Goal: Information Seeking & Learning: Learn about a topic

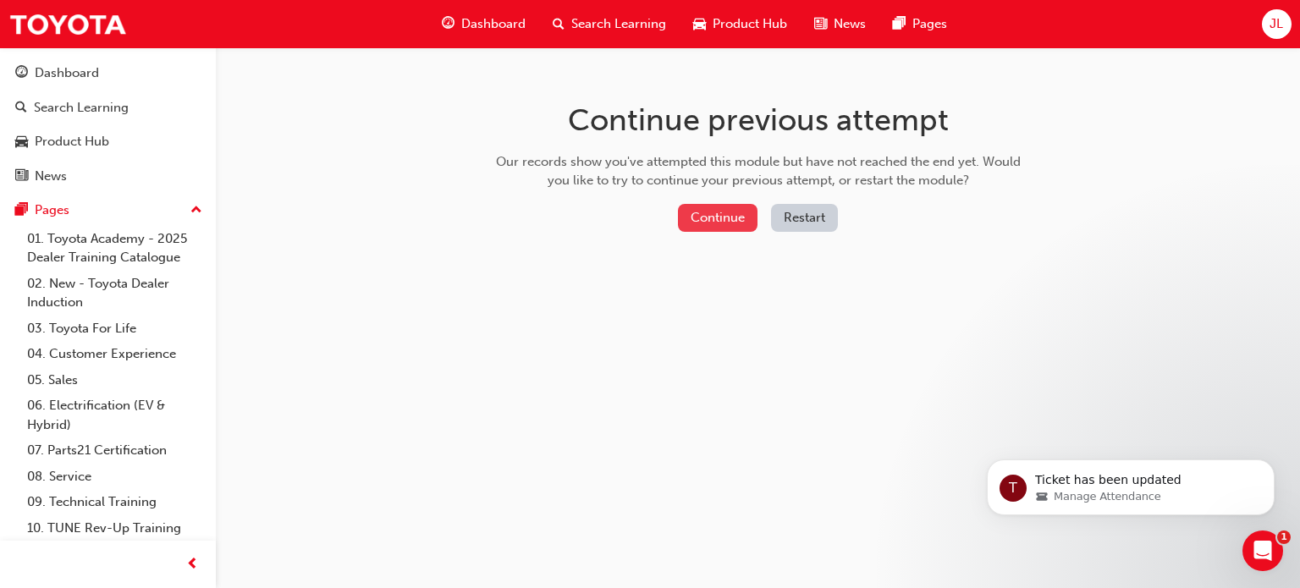
click at [732, 217] on button "Continue" at bounding box center [718, 218] width 80 height 28
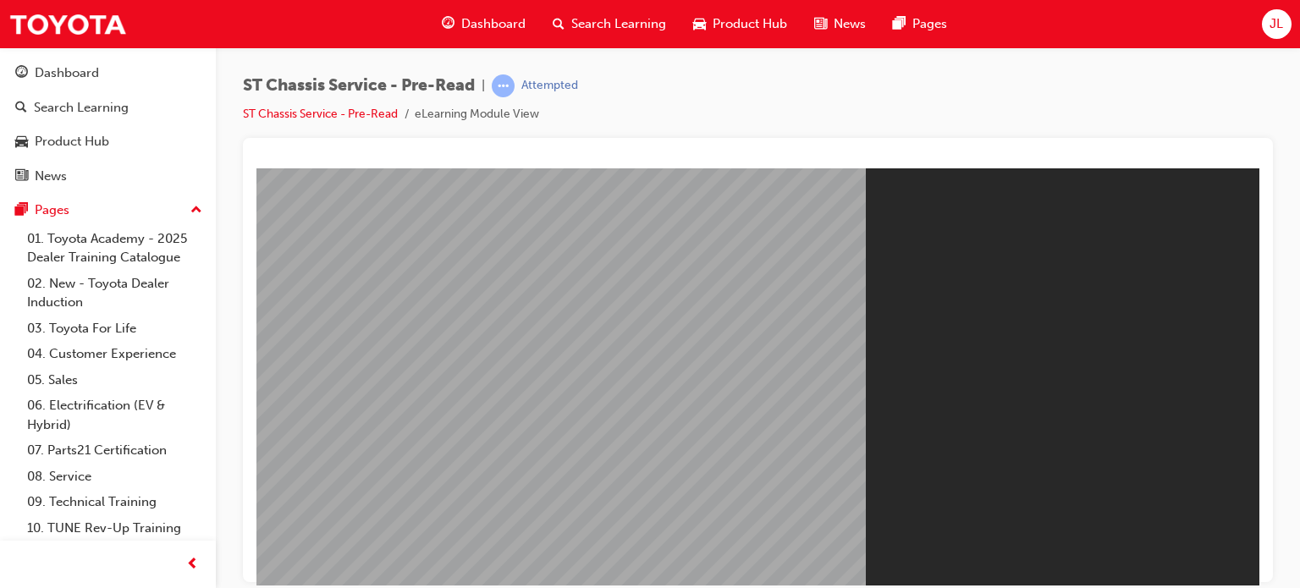
drag, startPoint x: 761, startPoint y: 417, endPoint x: 760, endPoint y: 399, distance: 18.6
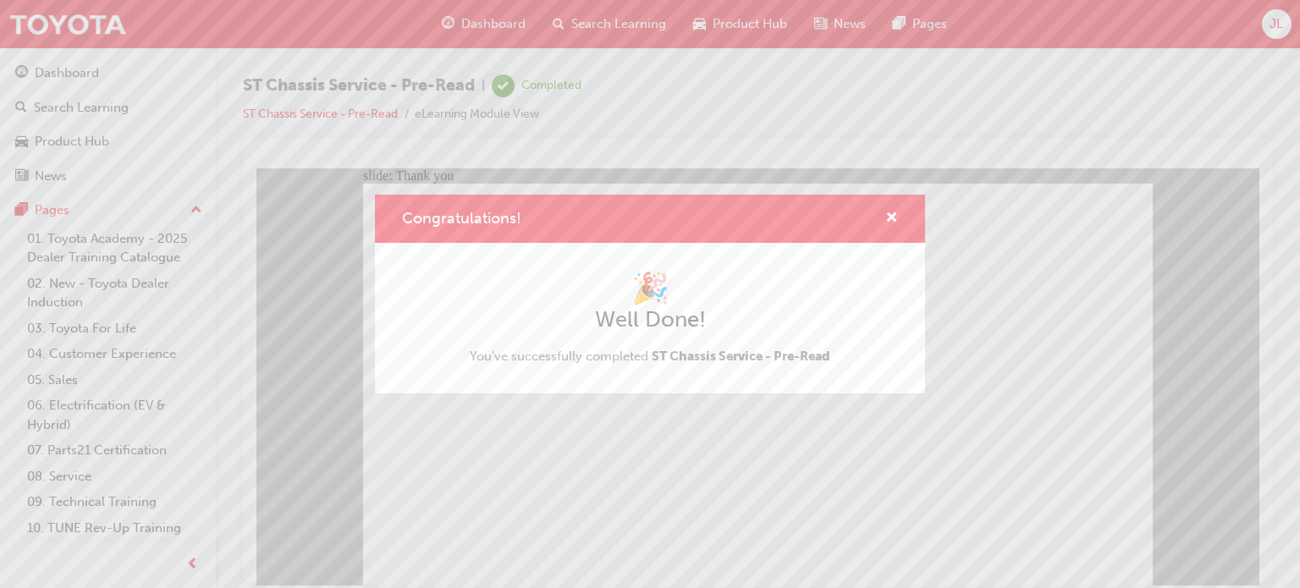
click at [586, 505] on div "Congratulations! 🎉 Well Done! You've successfully completed ST Chassis Service …" at bounding box center [650, 294] width 1300 height 588
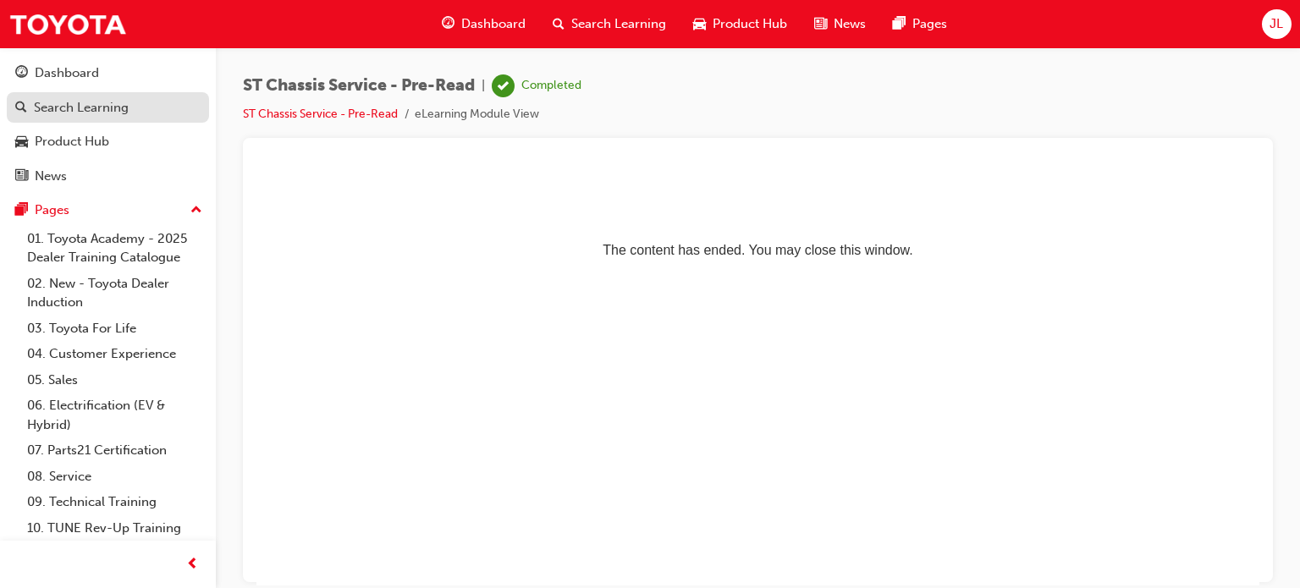
click at [102, 105] on div "Search Learning" at bounding box center [81, 107] width 95 height 19
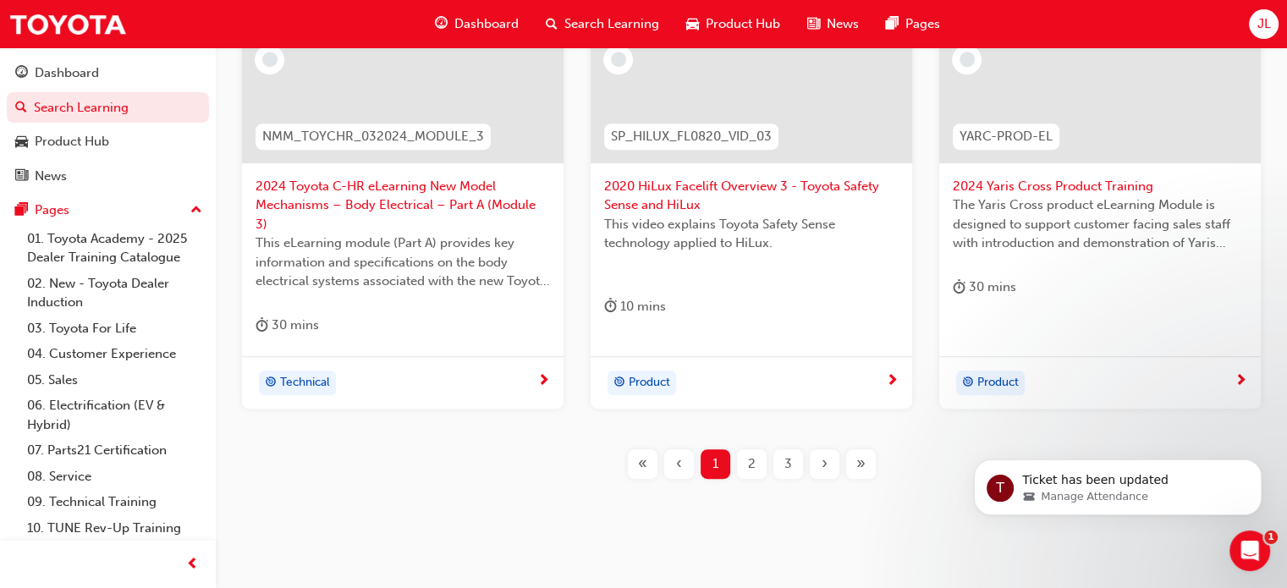
scroll to position [829, 0]
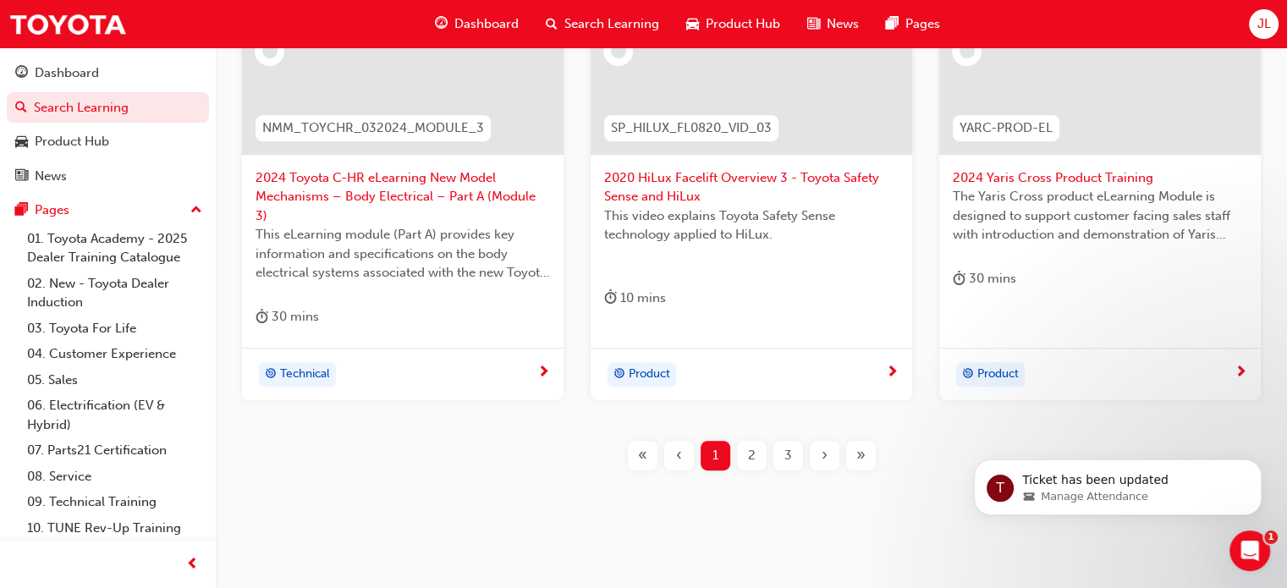
click at [781, 441] on div "3" at bounding box center [788, 456] width 30 height 30
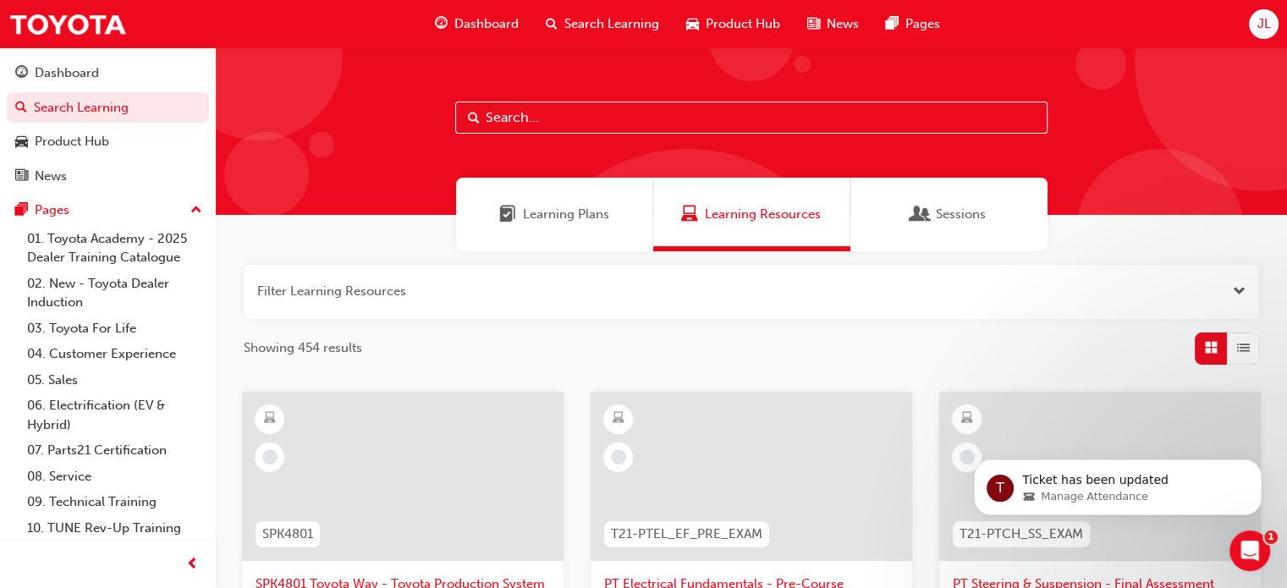
click at [553, 229] on div "Learning Plans" at bounding box center [554, 215] width 197 height 74
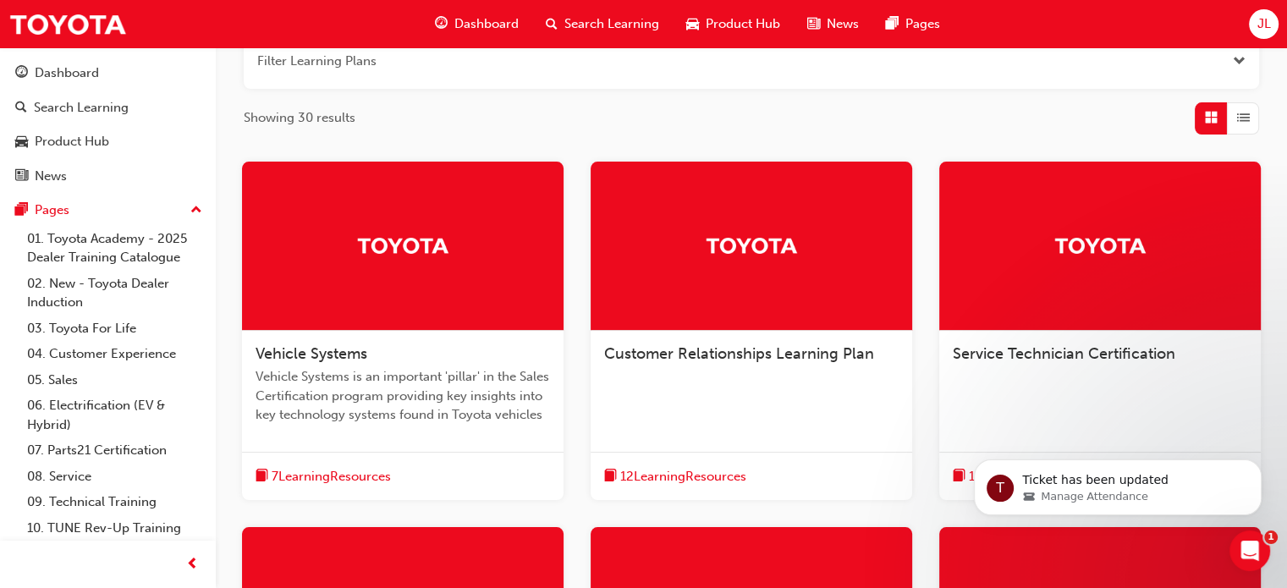
scroll to position [190, 0]
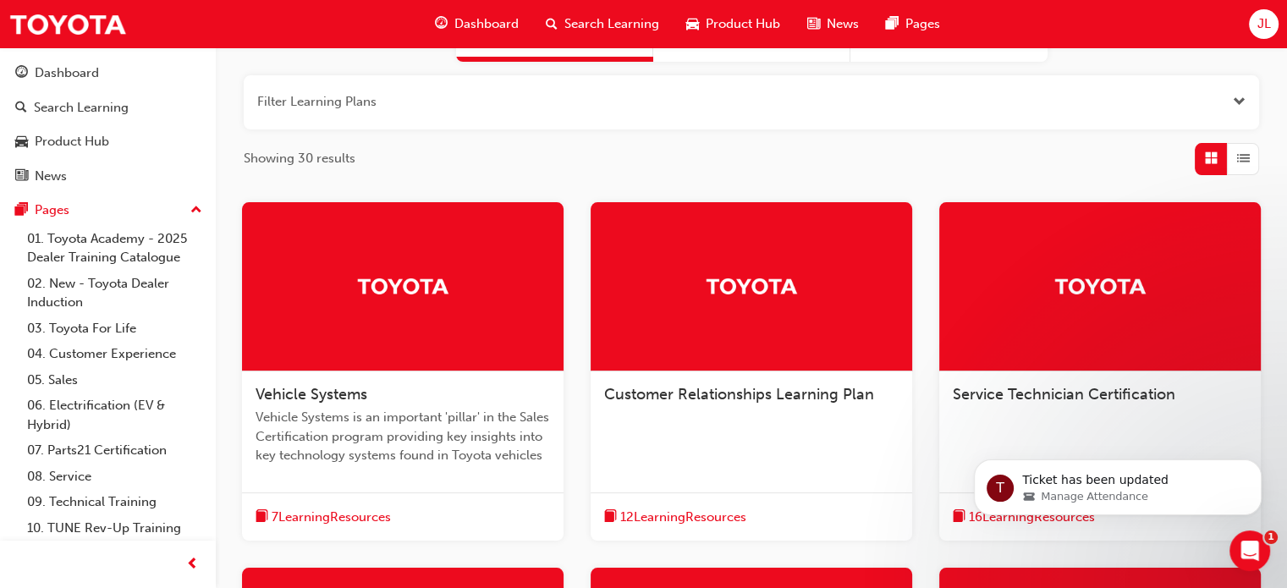
click at [983, 361] on div at bounding box center [1100, 286] width 322 height 169
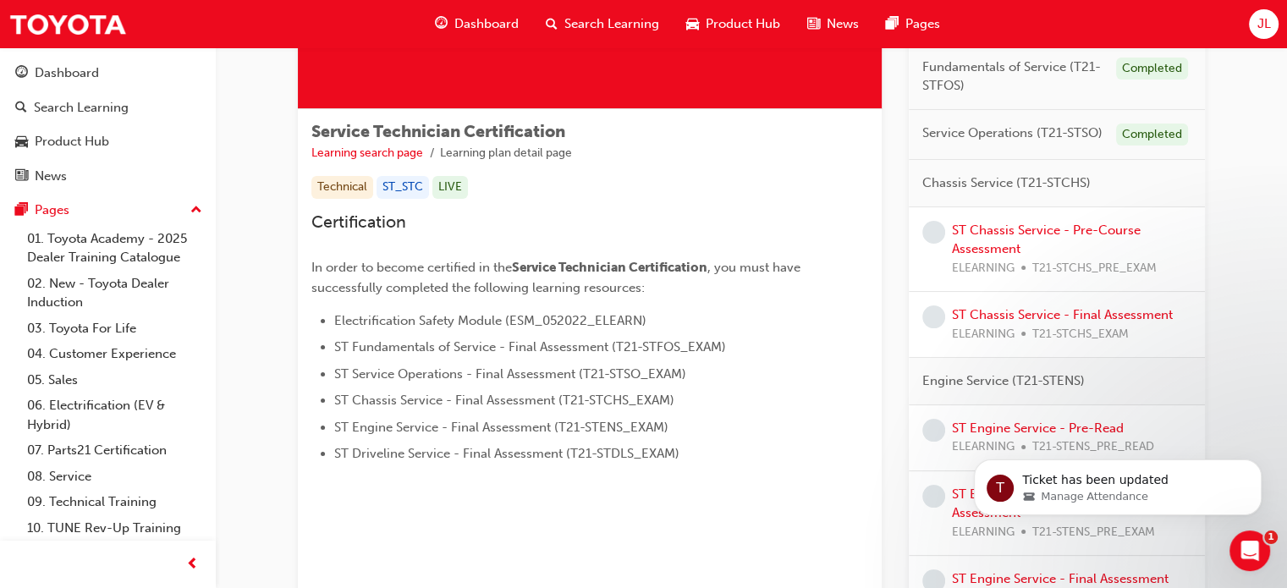
scroll to position [169, 0]
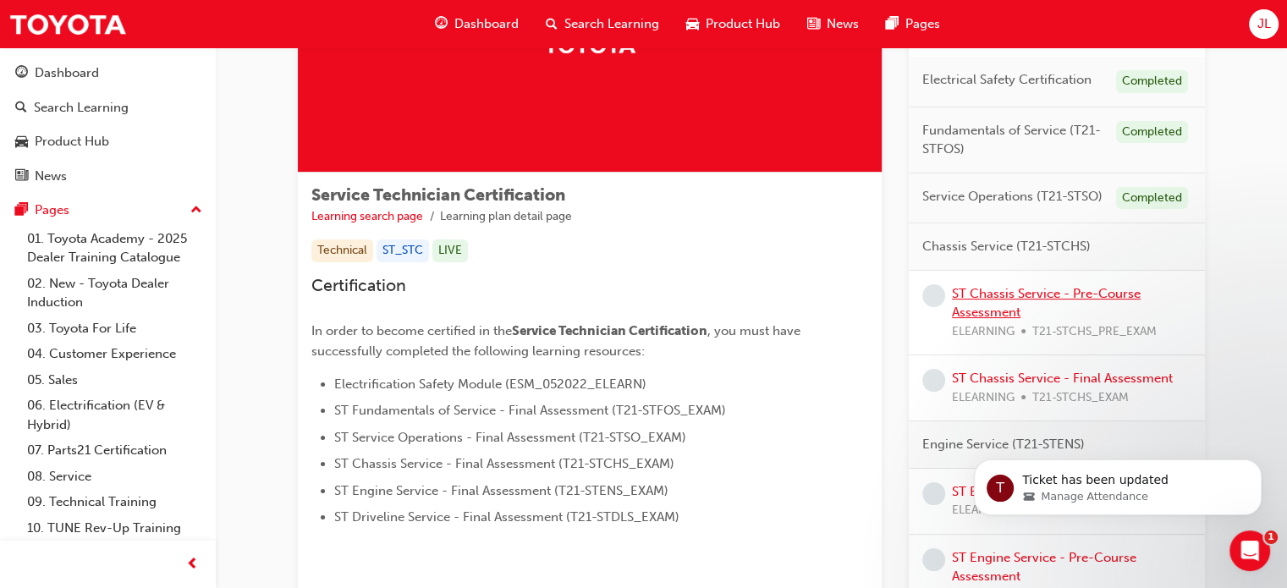
click at [1044, 290] on link "ST Chassis Service - Pre-Course Assessment" at bounding box center [1046, 303] width 189 height 35
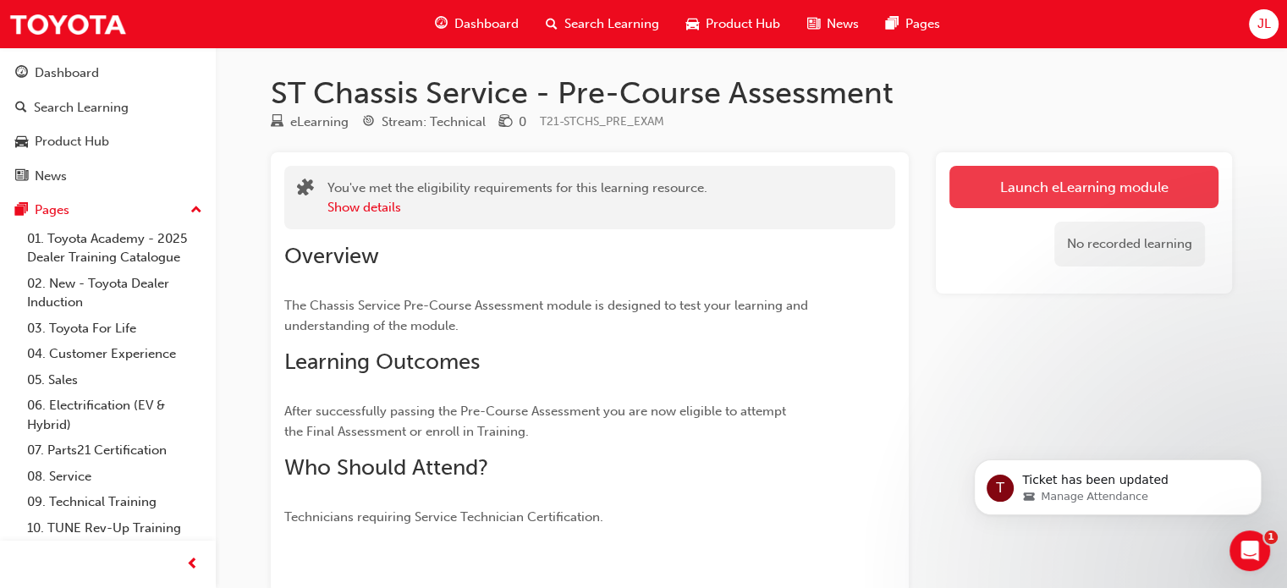
click at [1073, 199] on link "Launch eLearning module" at bounding box center [1083, 187] width 269 height 42
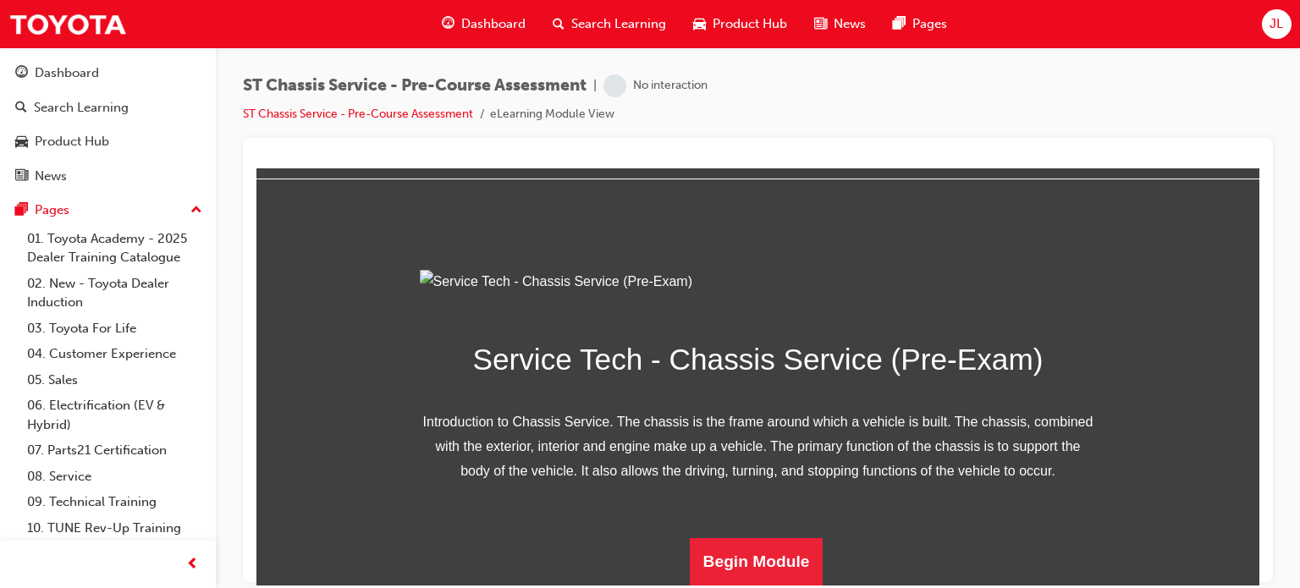
scroll to position [242, 0]
click at [731, 566] on button "Begin Module" at bounding box center [757, 560] width 134 height 47
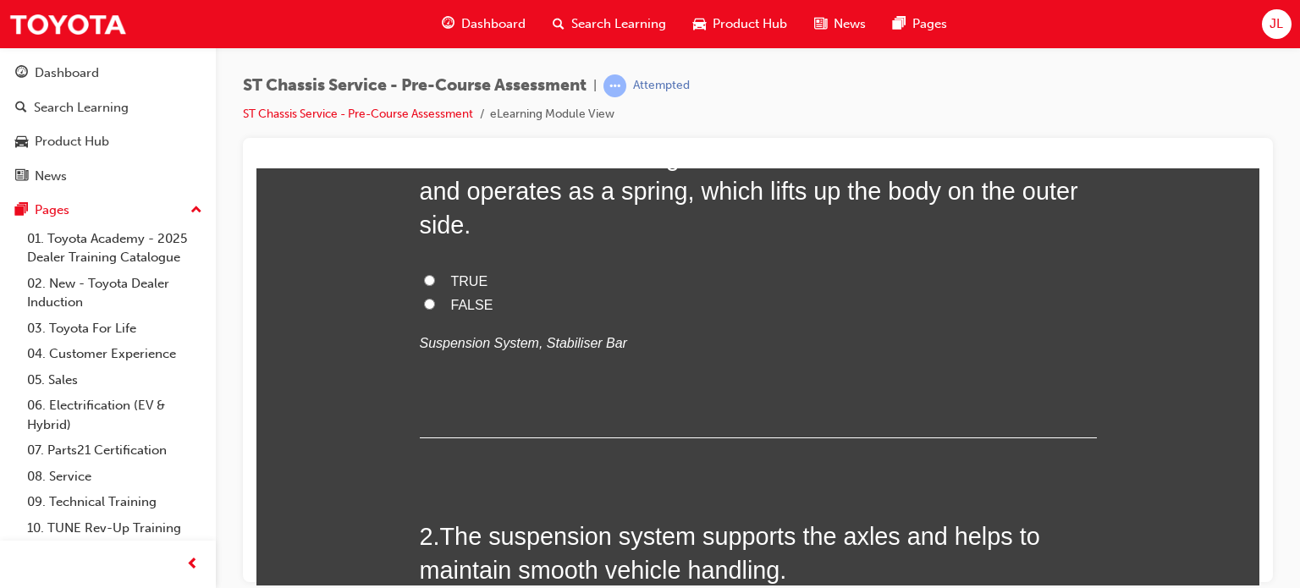
scroll to position [0, 0]
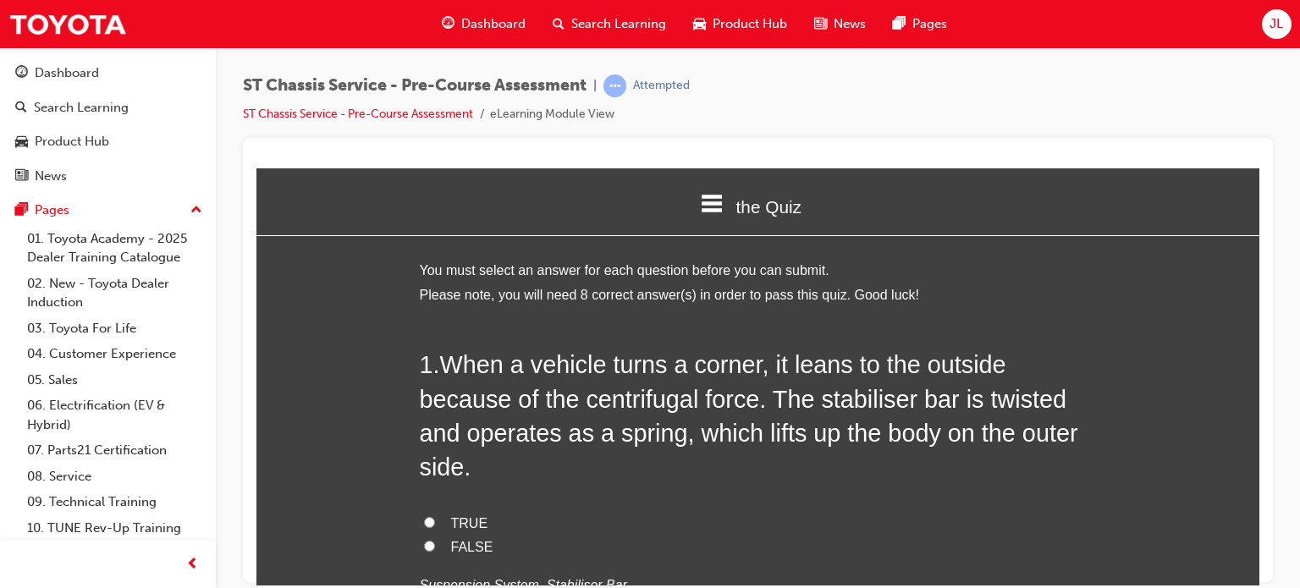
click at [675, 377] on span "When a vehicle turns a corner, it leans to the outside because of the centrifug…" at bounding box center [749, 414] width 658 height 129
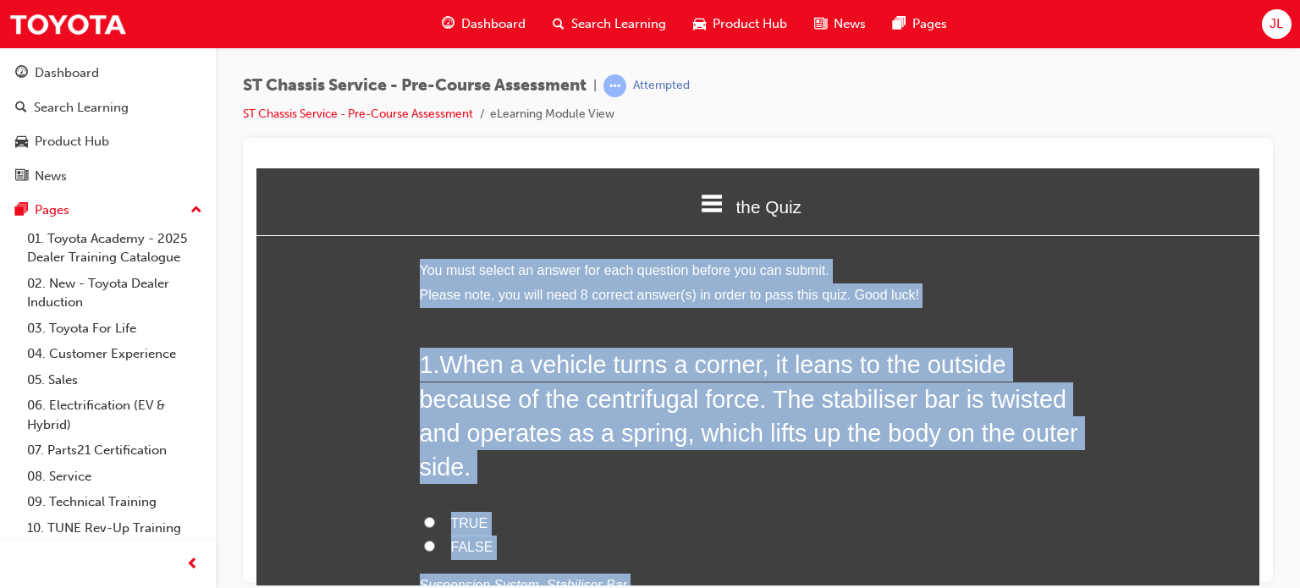
copy div "You must select an answer for each question before you can submit. Please note,…"
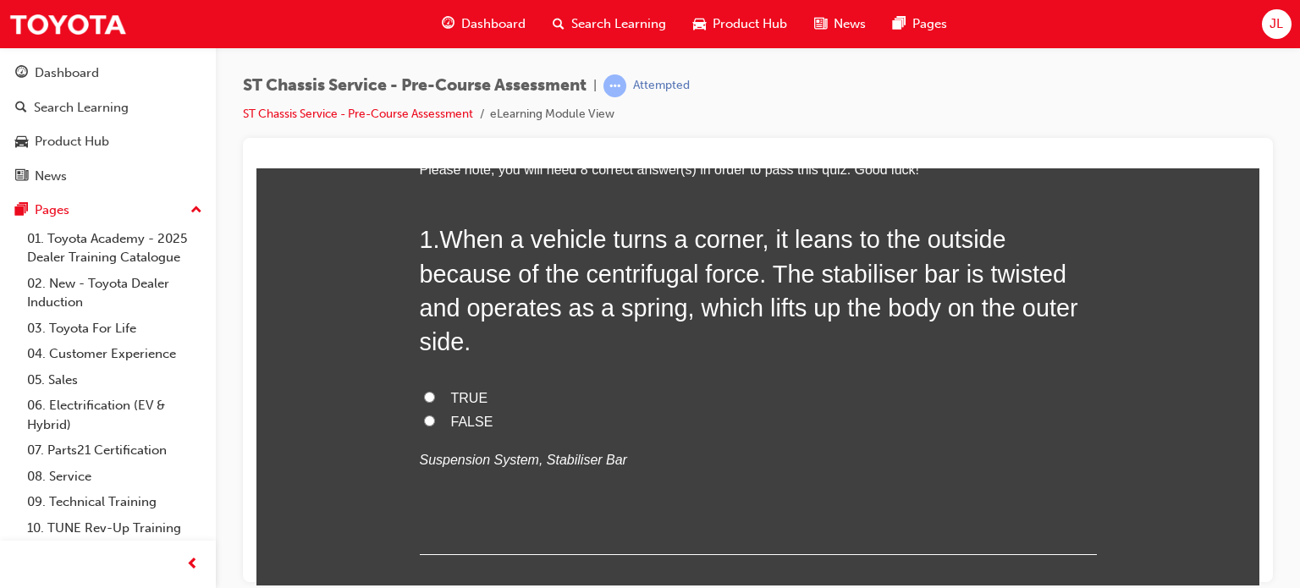
scroll to position [169, 0]
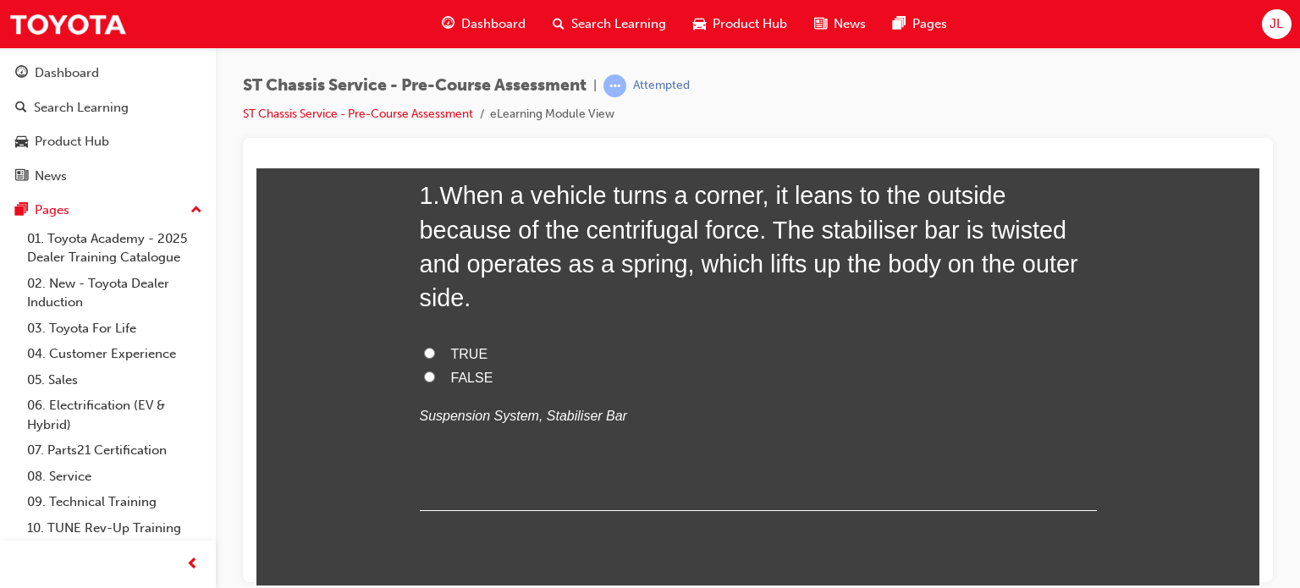
click at [424, 353] on input "TRUE" at bounding box center [429, 352] width 11 height 11
radio input "true"
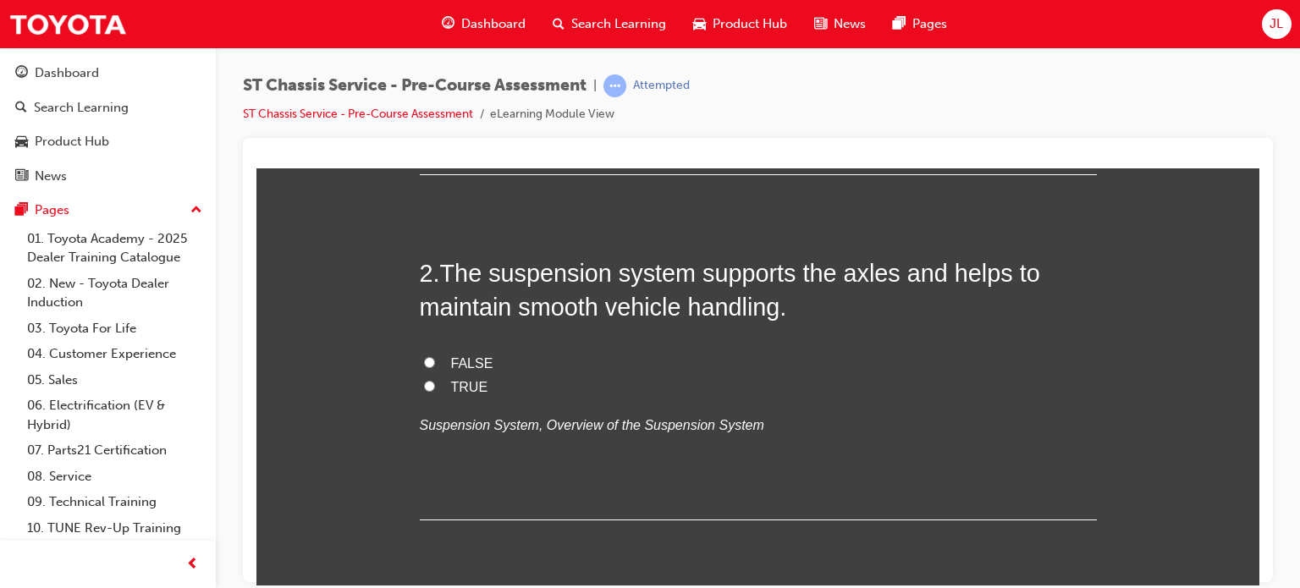
scroll to position [508, 0]
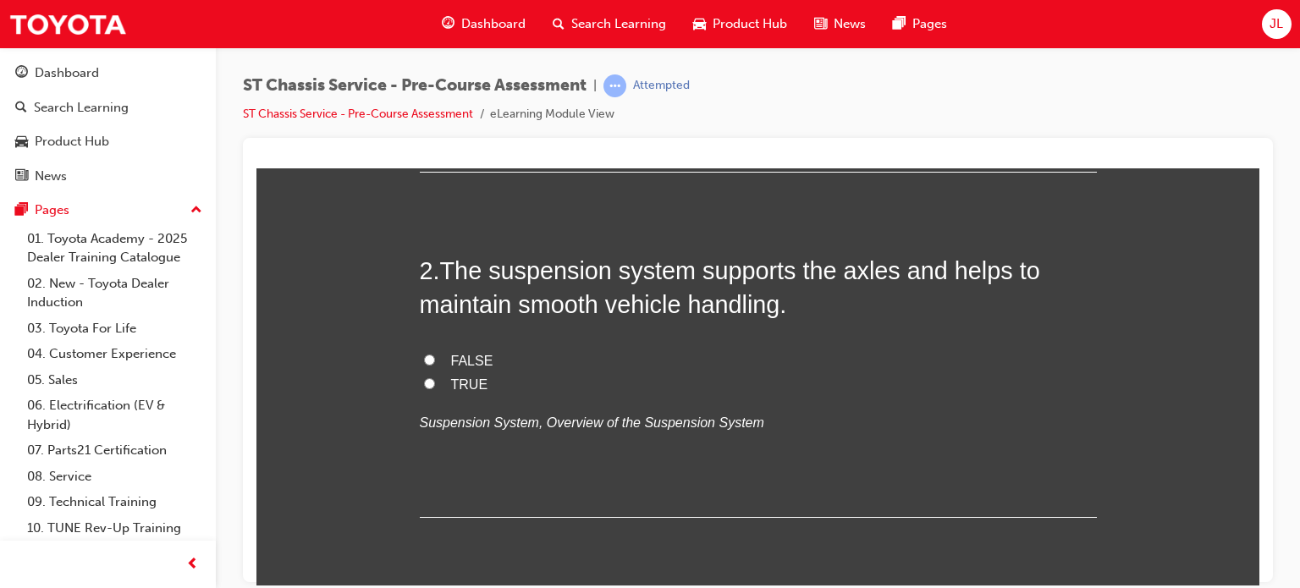
click at [430, 359] on label "FALSE" at bounding box center [758, 361] width 677 height 25
click at [430, 359] on input "FALSE" at bounding box center [429, 359] width 11 height 11
radio input "true"
click at [433, 381] on label "TRUE" at bounding box center [758, 384] width 677 height 25
click at [433, 381] on input "TRUE" at bounding box center [429, 382] width 11 height 11
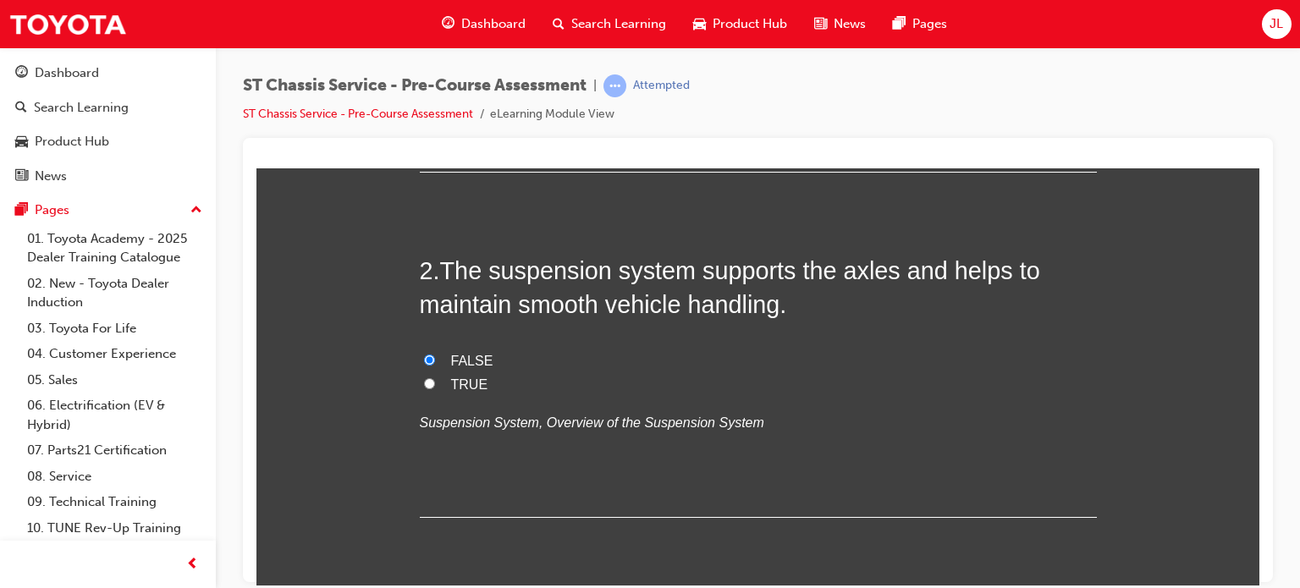
radio input "true"
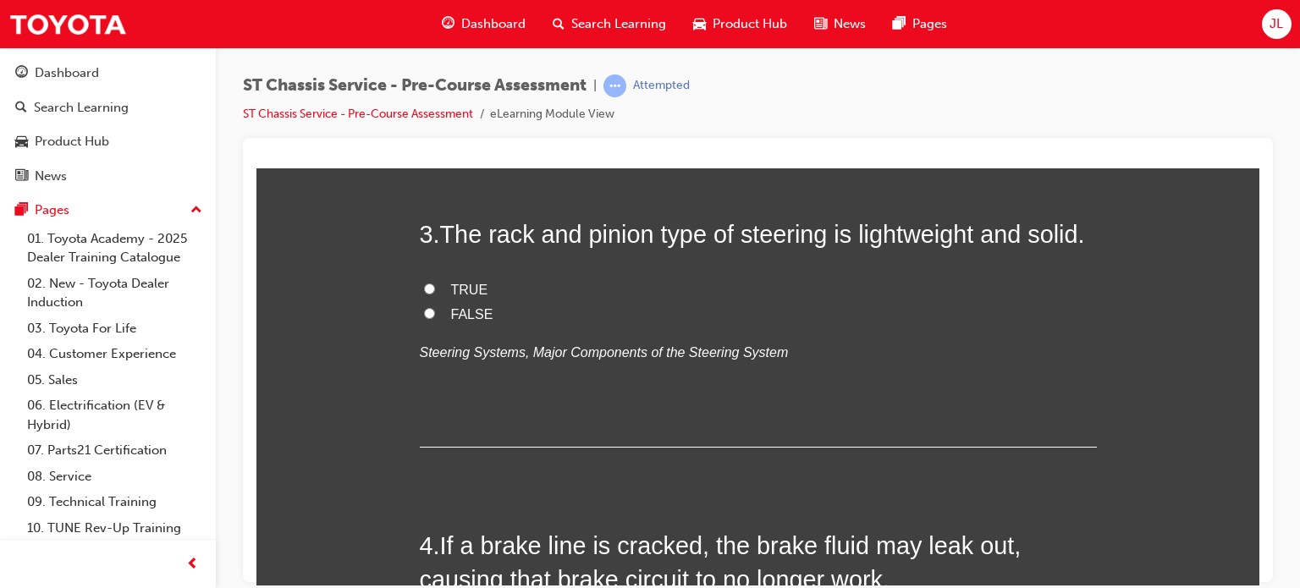
scroll to position [931, 0]
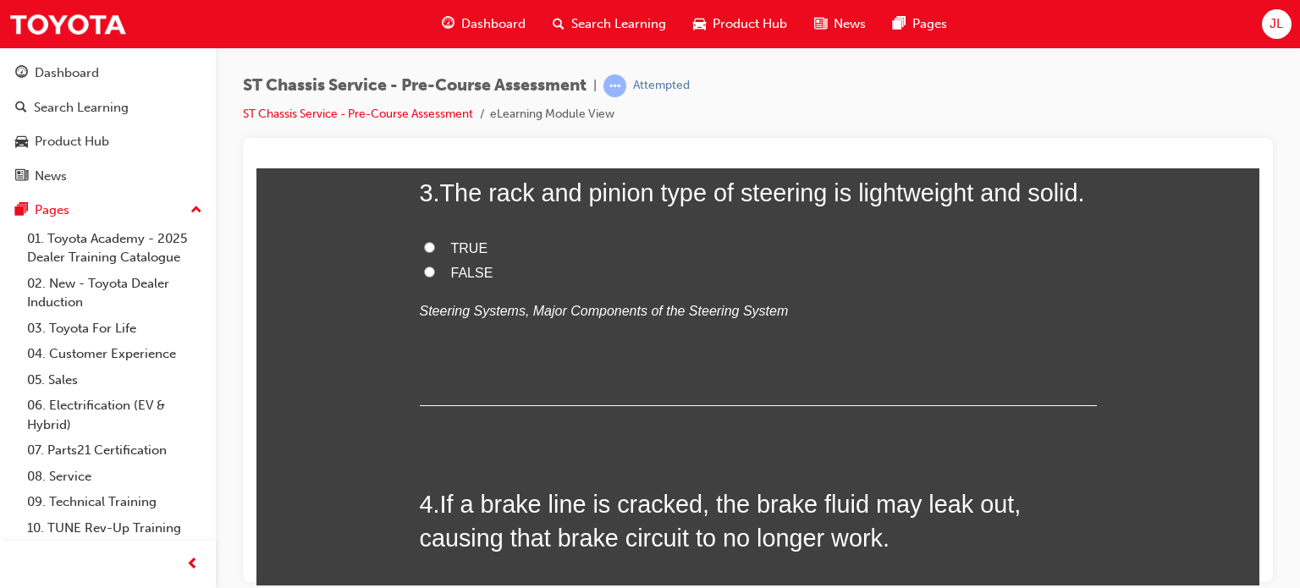
click at [424, 243] on input "TRUE" at bounding box center [429, 246] width 11 height 11
radio input "true"
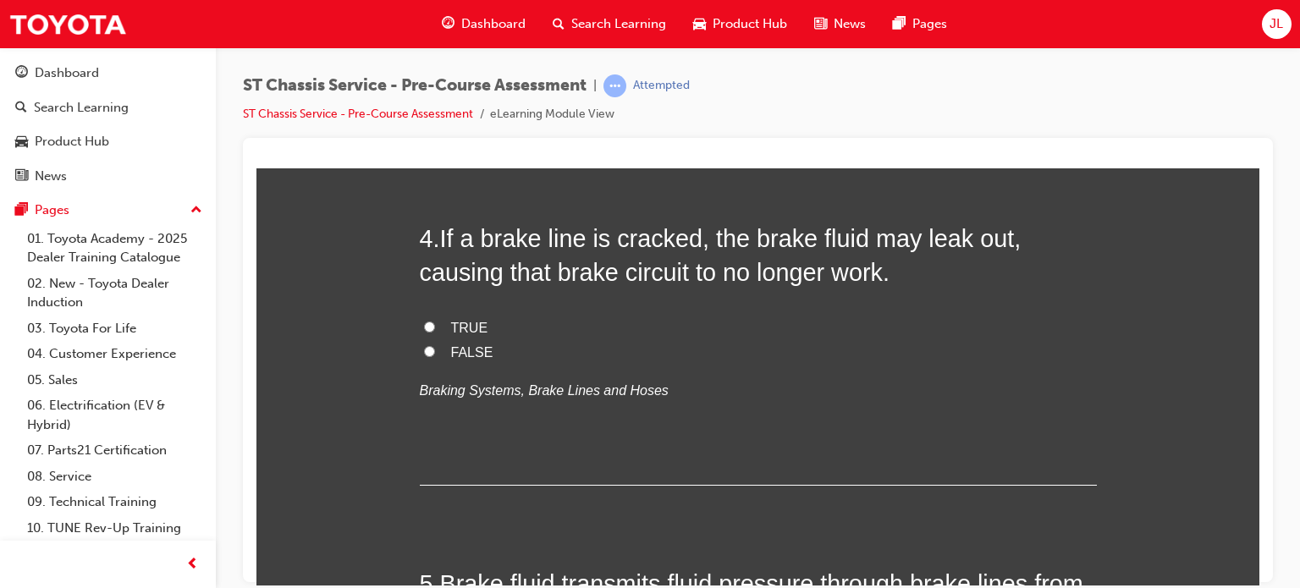
scroll to position [1185, 0]
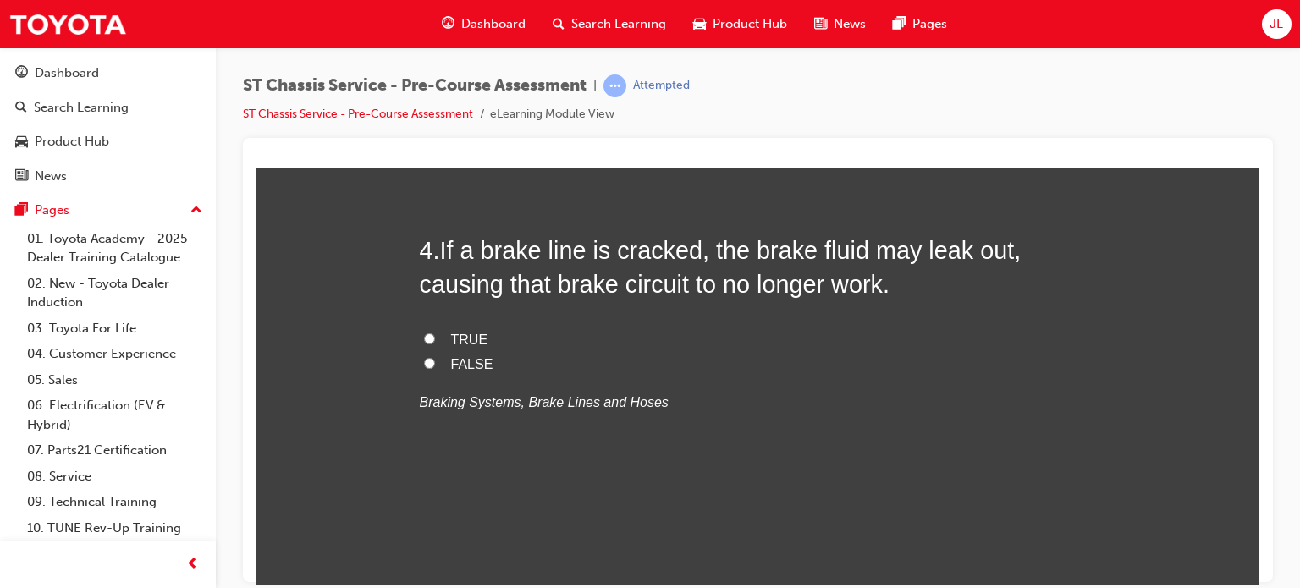
click at [424, 334] on input "TRUE" at bounding box center [429, 338] width 11 height 11
radio input "true"
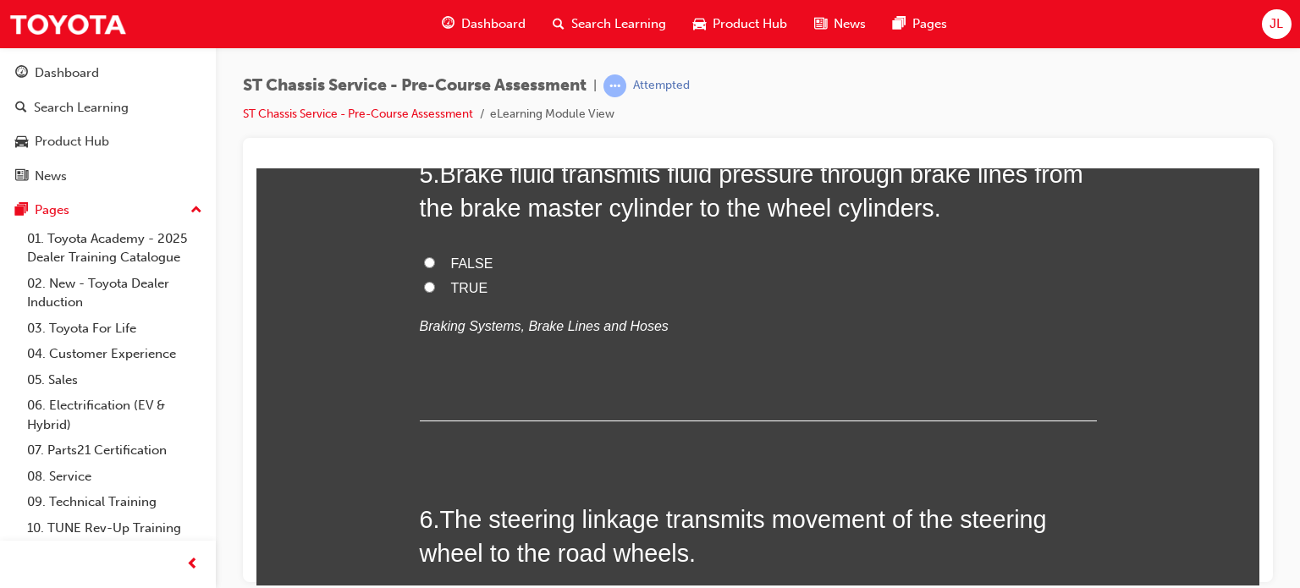
scroll to position [1608, 0]
click at [420, 283] on label "TRUE" at bounding box center [758, 286] width 677 height 25
click at [424, 283] on input "TRUE" at bounding box center [429, 284] width 11 height 11
radio input "true"
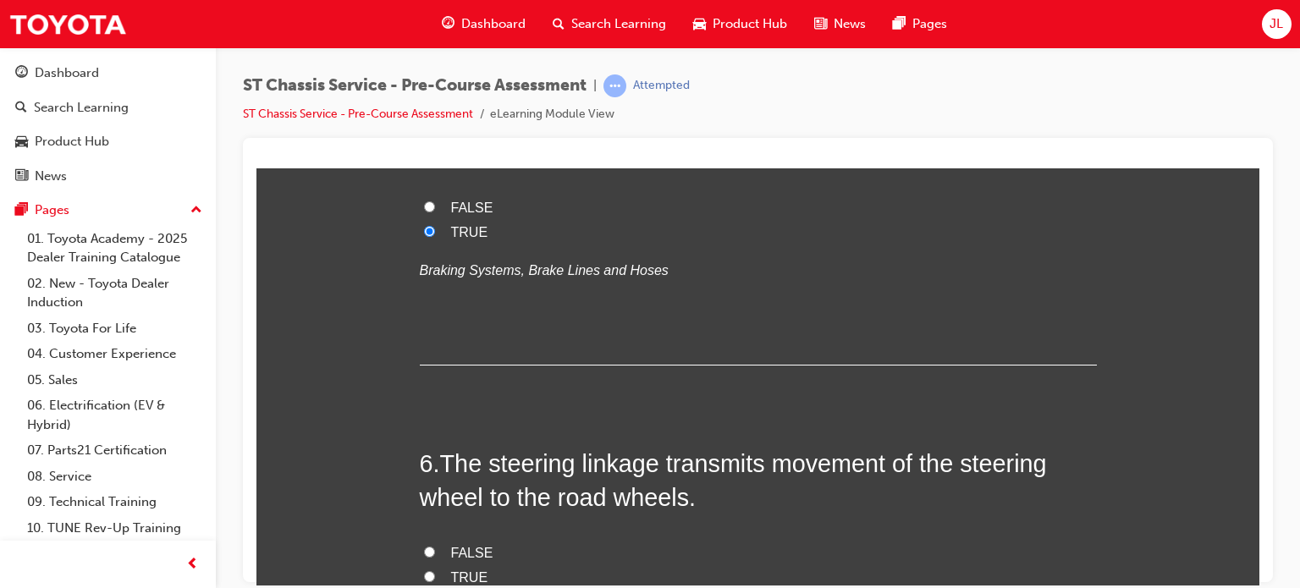
scroll to position [1862, 0]
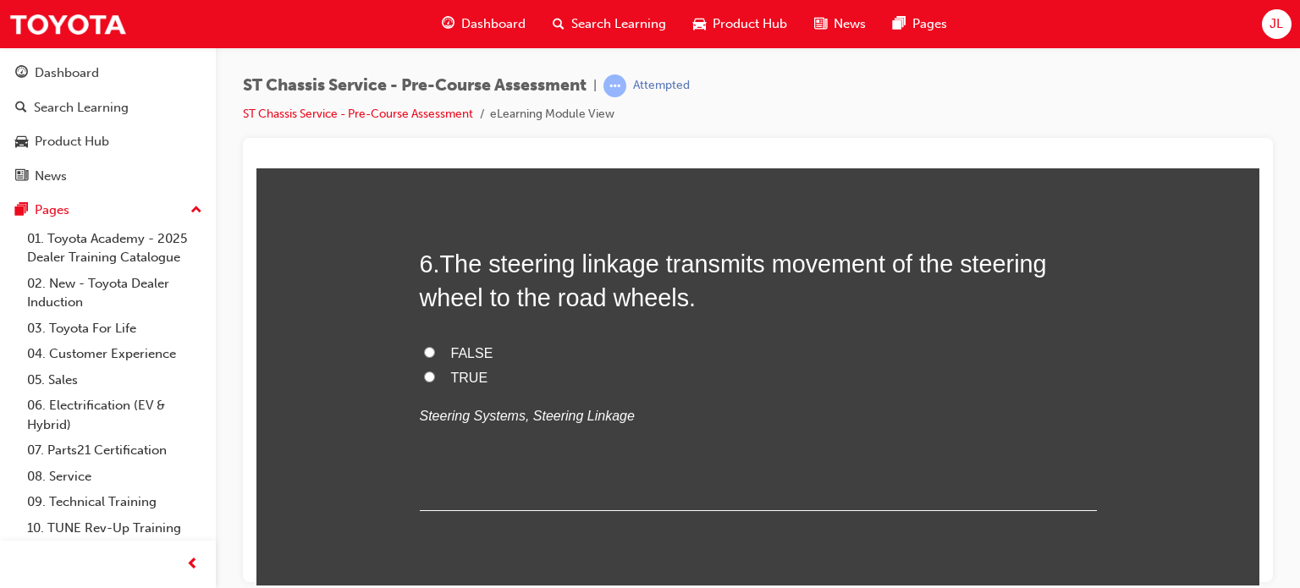
click at [420, 373] on label "TRUE" at bounding box center [758, 378] width 677 height 25
click at [424, 373] on input "TRUE" at bounding box center [429, 376] width 11 height 11
radio input "true"
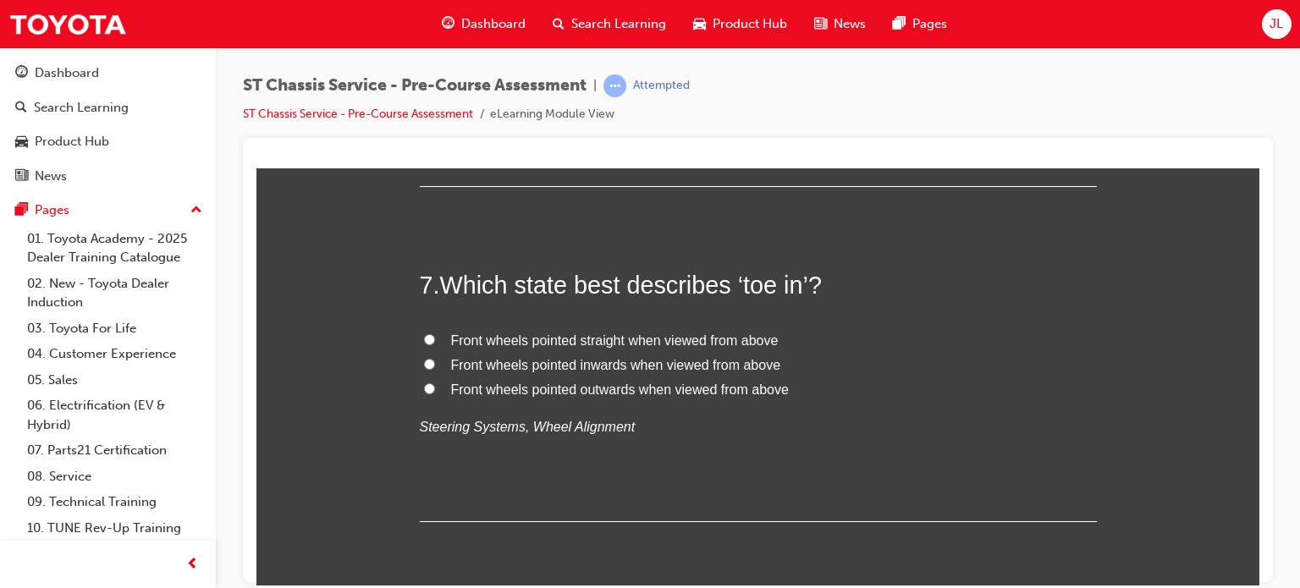
scroll to position [2200, 0]
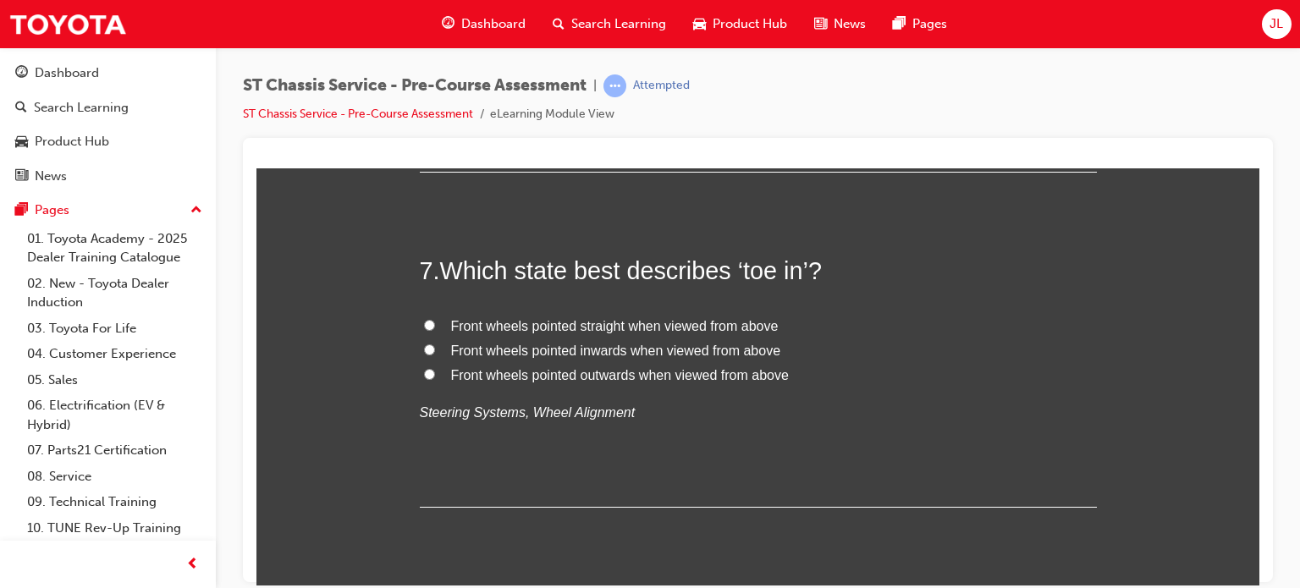
click at [641, 346] on span "Front wheels pointed inwards when viewed from above" at bounding box center [616, 350] width 330 height 14
click at [435, 346] on input "Front wheels pointed inwards when viewed from above" at bounding box center [429, 349] width 11 height 11
radio input "true"
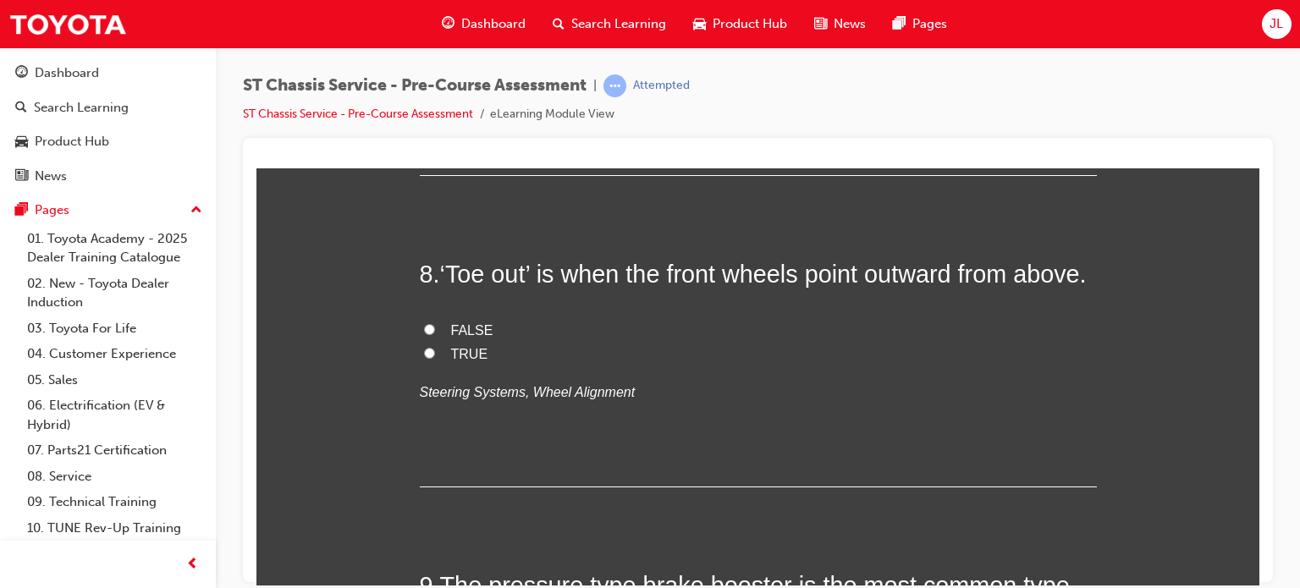
scroll to position [2539, 0]
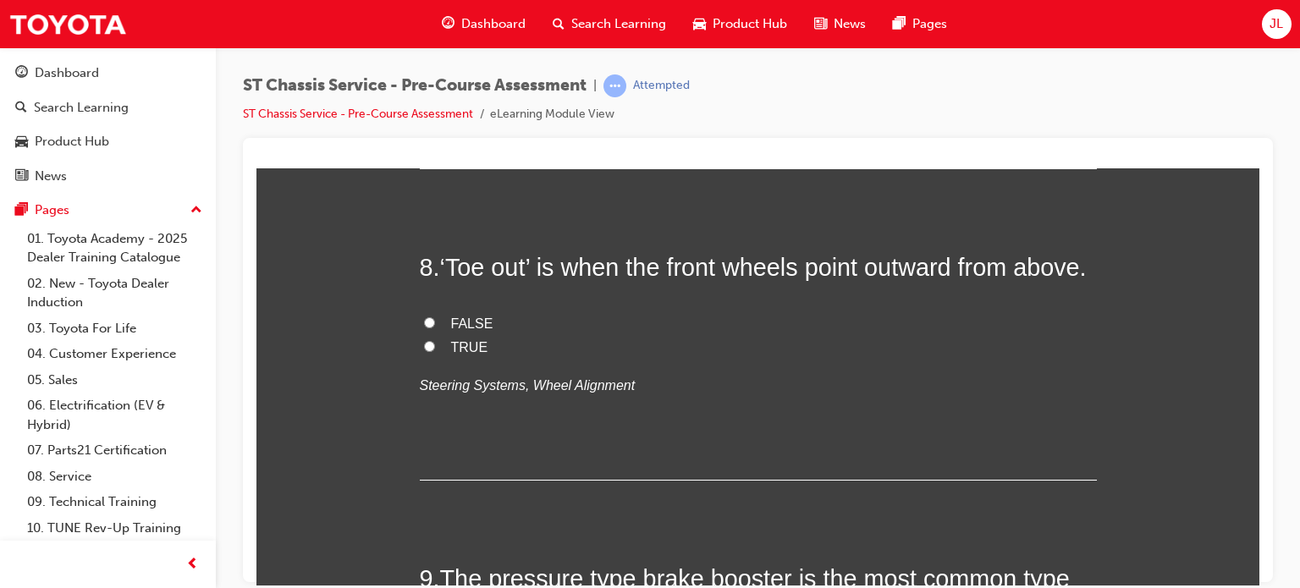
click at [457, 354] on span "TRUE" at bounding box center [469, 346] width 37 height 14
click at [435, 351] on input "TRUE" at bounding box center [429, 345] width 11 height 11
radio input "true"
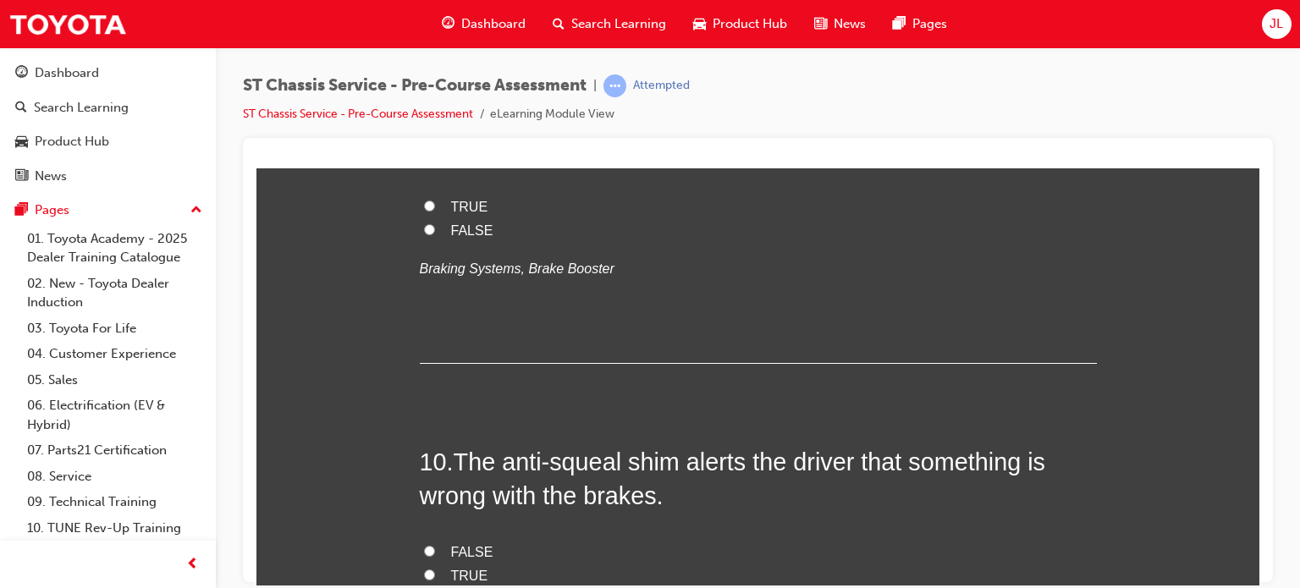
scroll to position [3046, 0]
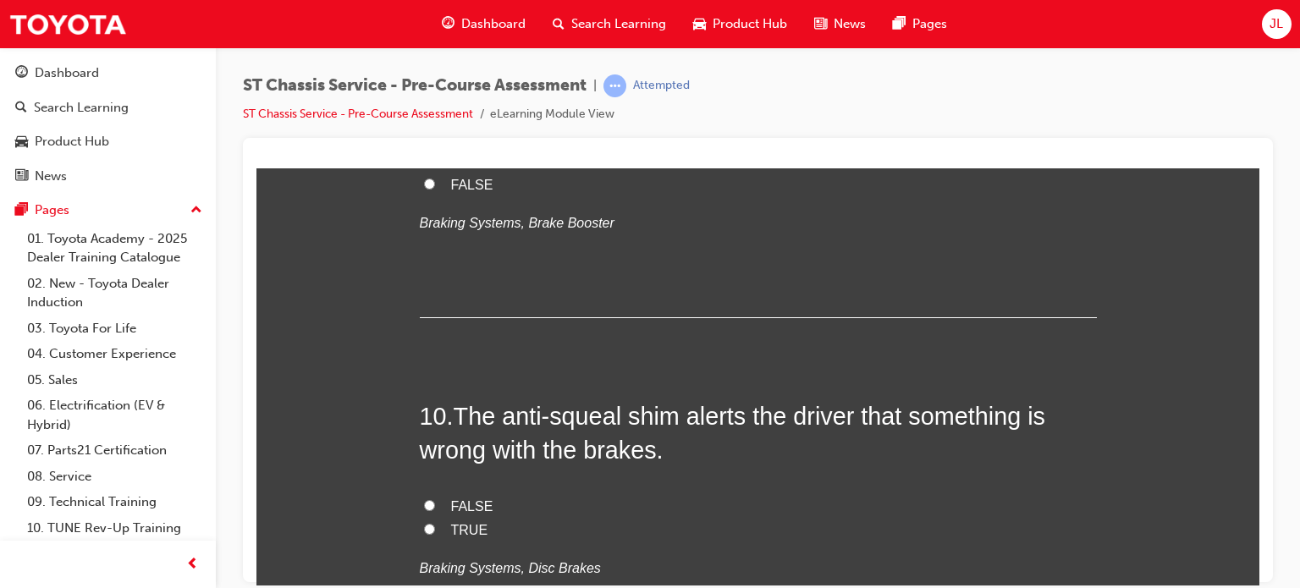
click at [424, 189] on input "FALSE" at bounding box center [429, 183] width 11 height 11
radio input "true"
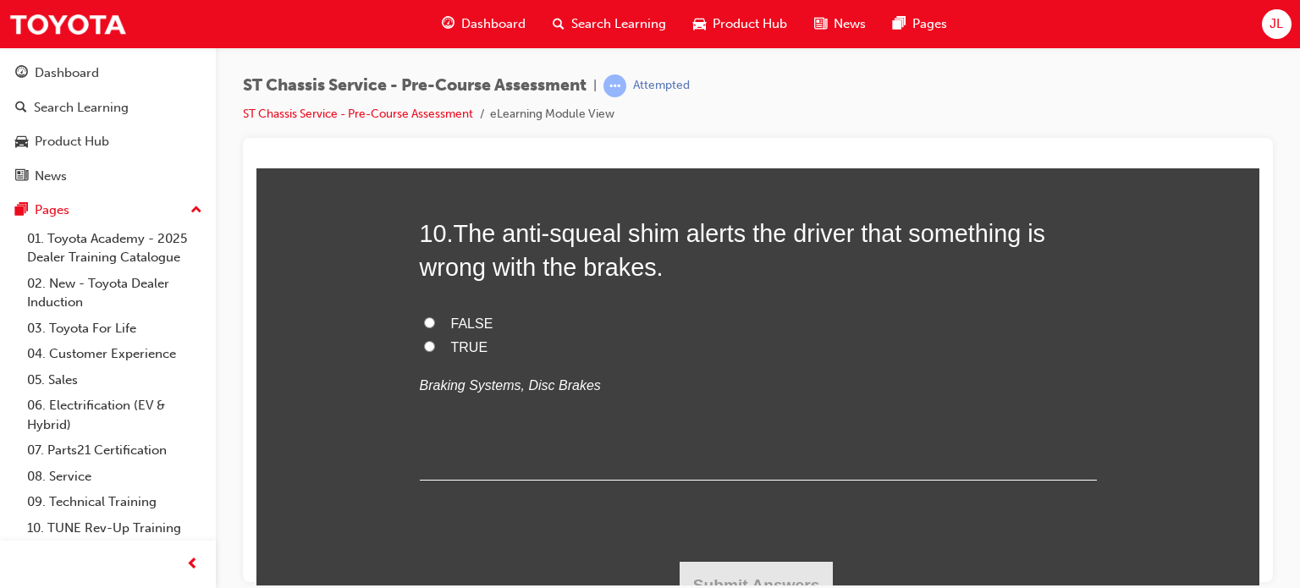
scroll to position [3283, 0]
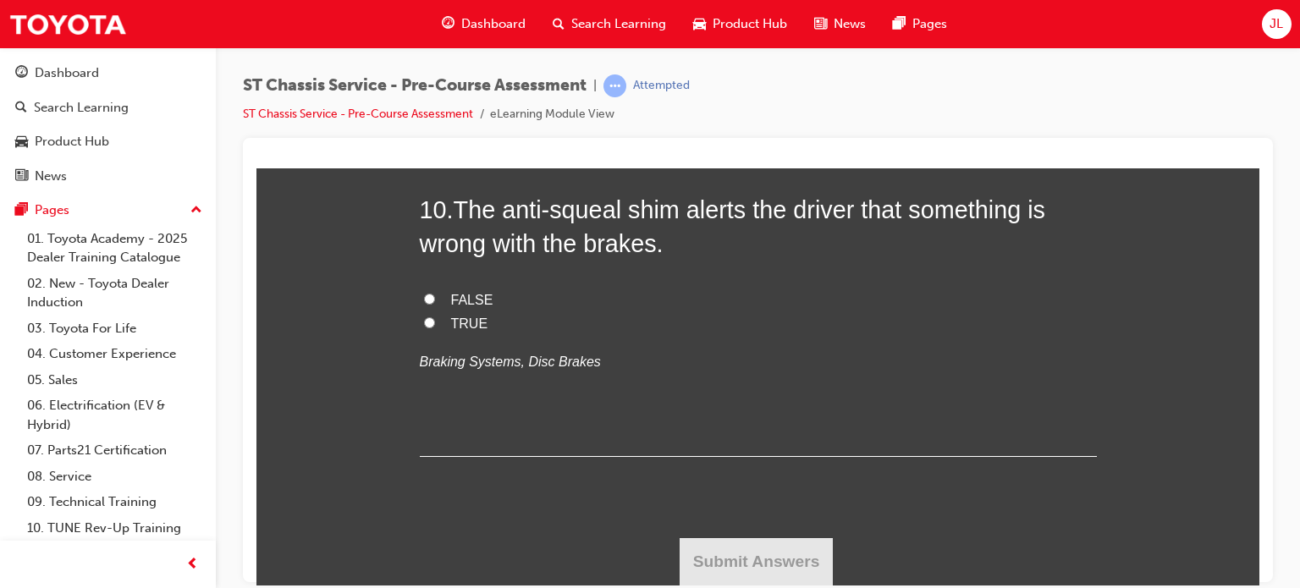
click at [425, 322] on input "TRUE" at bounding box center [429, 321] width 11 height 11
radio input "true"
click at [728, 564] on button "Submit Answers" at bounding box center [756, 560] width 154 height 47
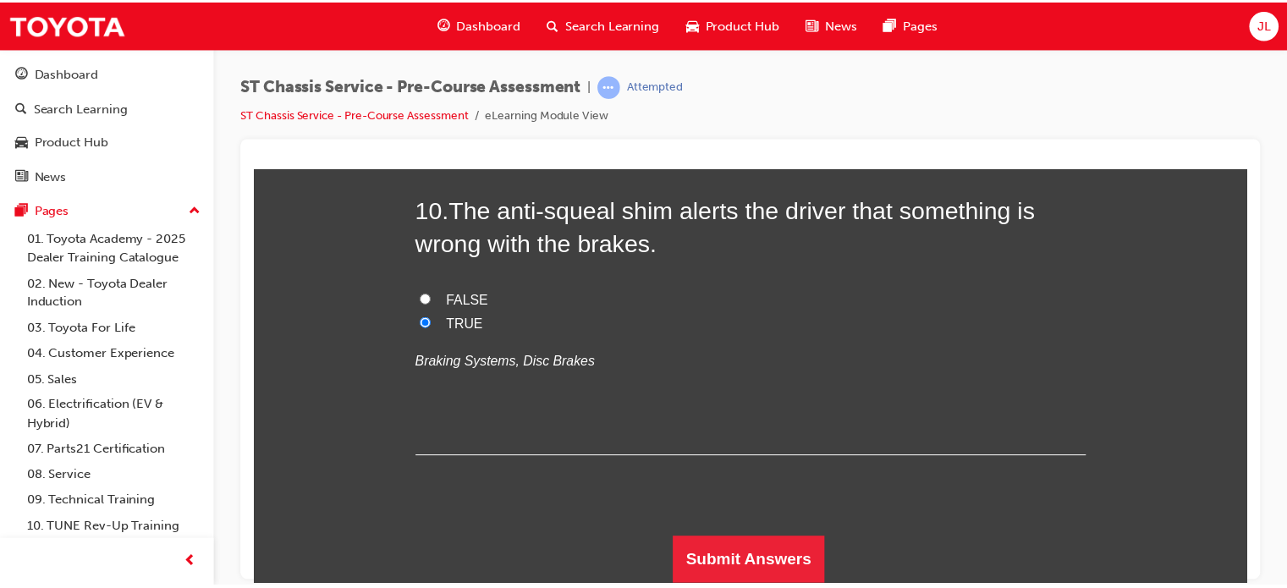
scroll to position [0, 0]
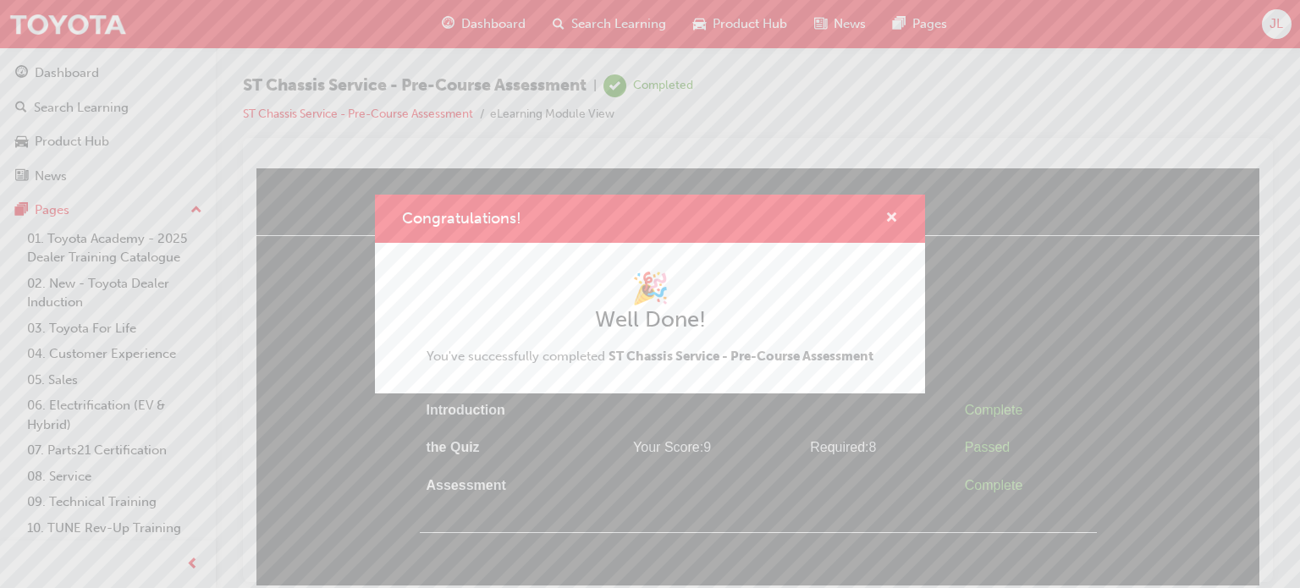
click at [886, 215] on span "cross-icon" at bounding box center [891, 219] width 13 height 15
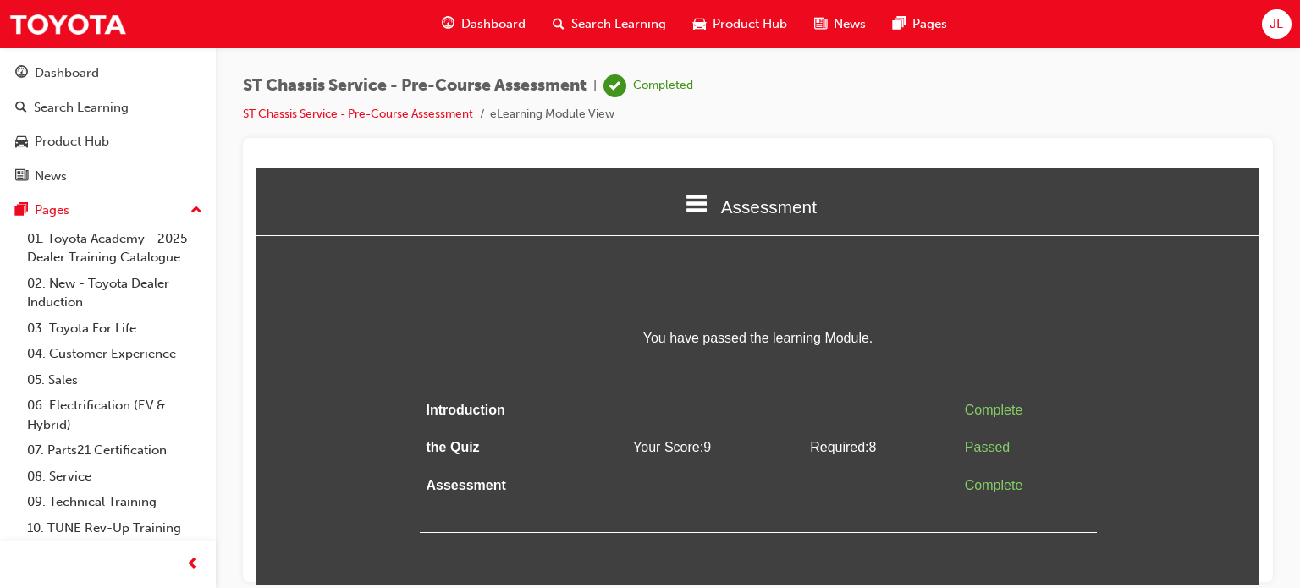
click at [696, 197] on icon at bounding box center [697, 203] width 22 height 18
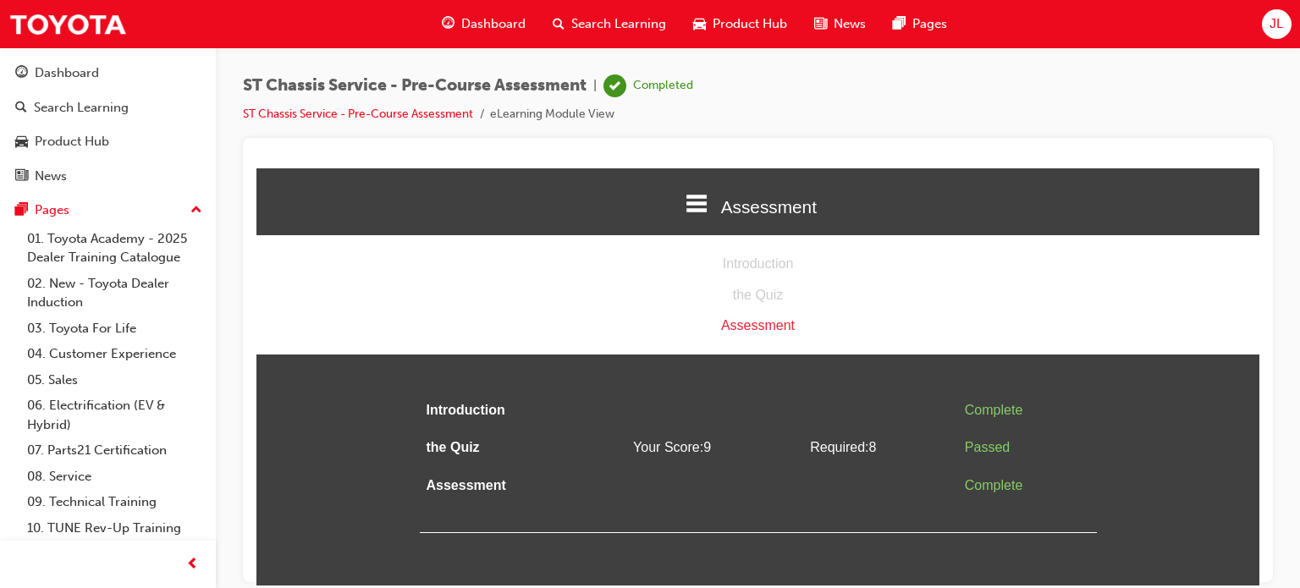
click at [774, 139] on div at bounding box center [758, 360] width 1030 height 444
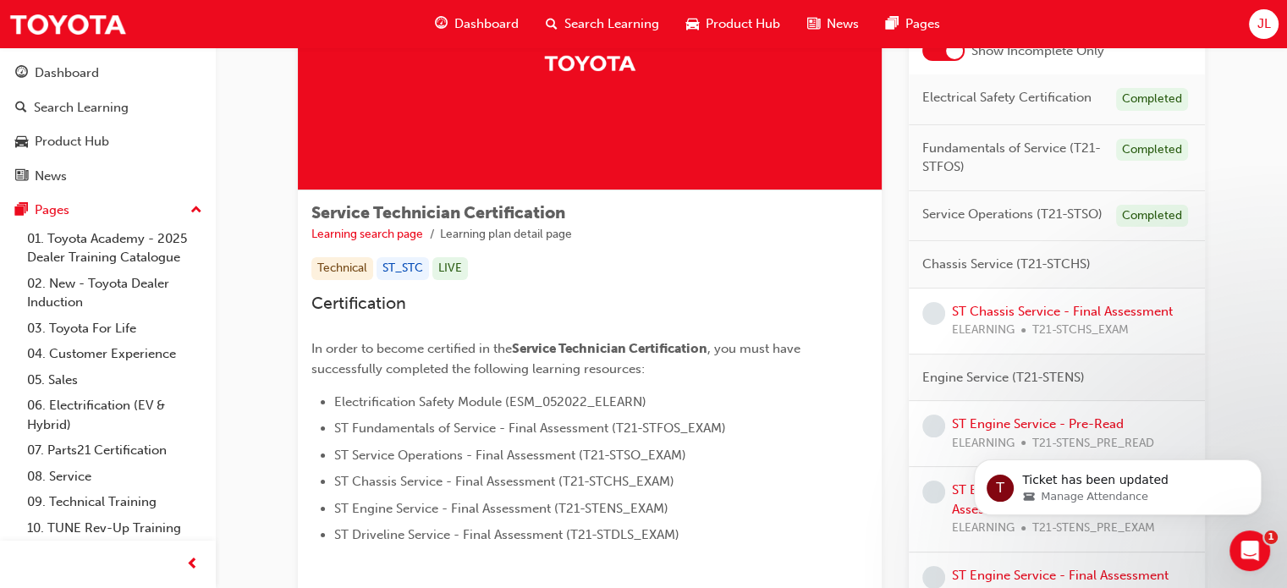
scroll to position [169, 0]
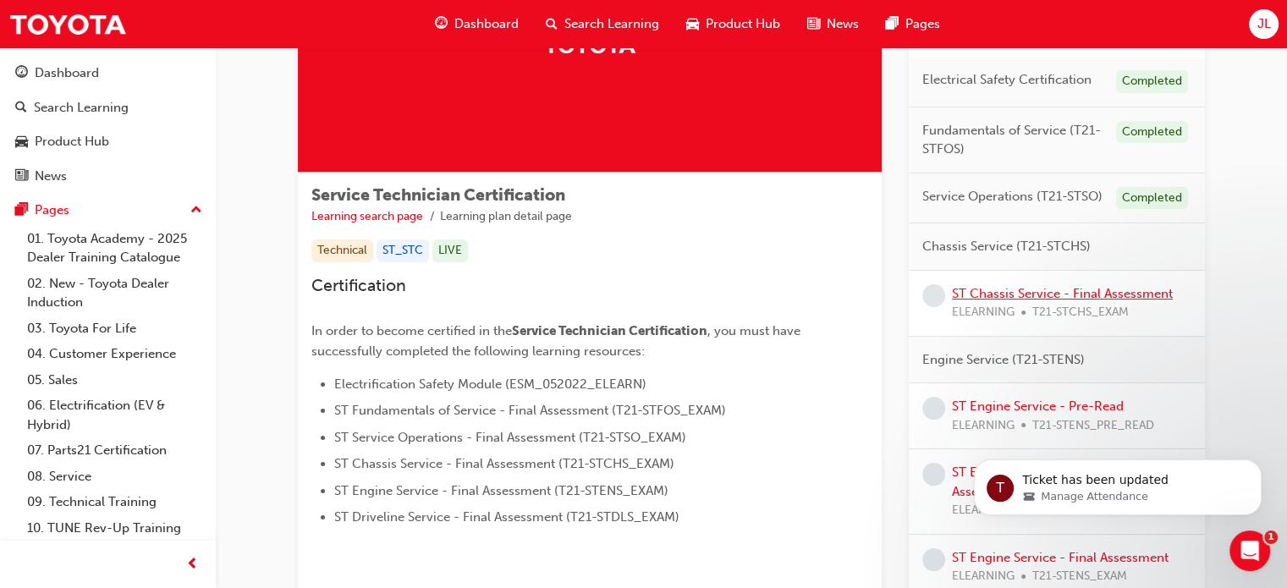
click at [1086, 294] on link "ST Chassis Service - Final Assessment" at bounding box center [1062, 293] width 221 height 15
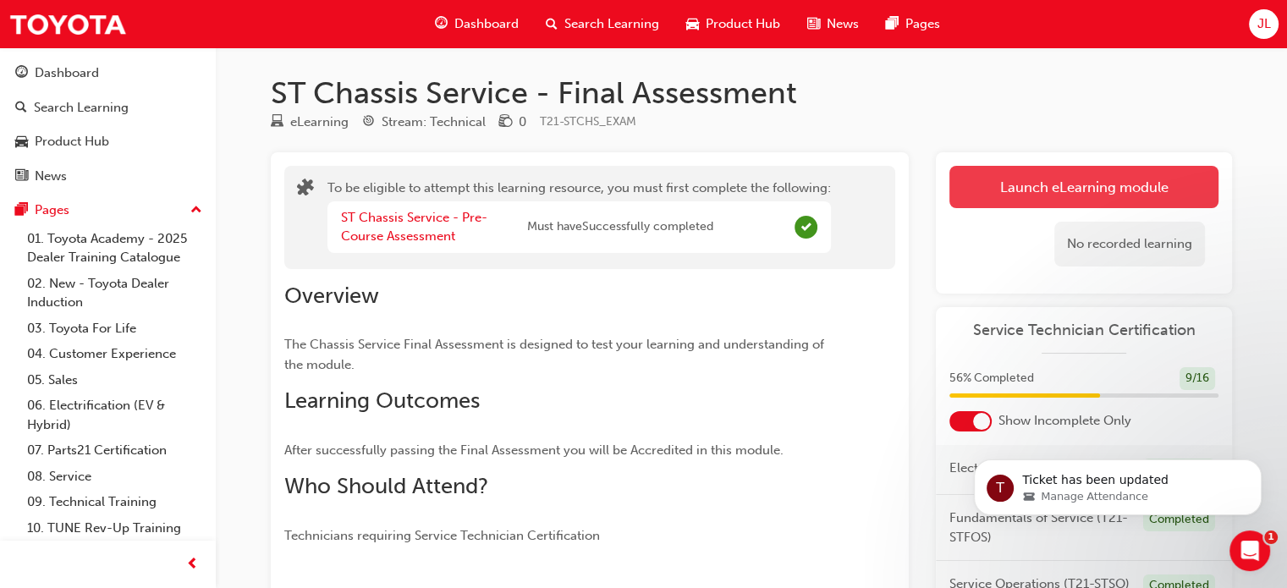
click at [996, 184] on button "Launch eLearning module" at bounding box center [1083, 187] width 269 height 42
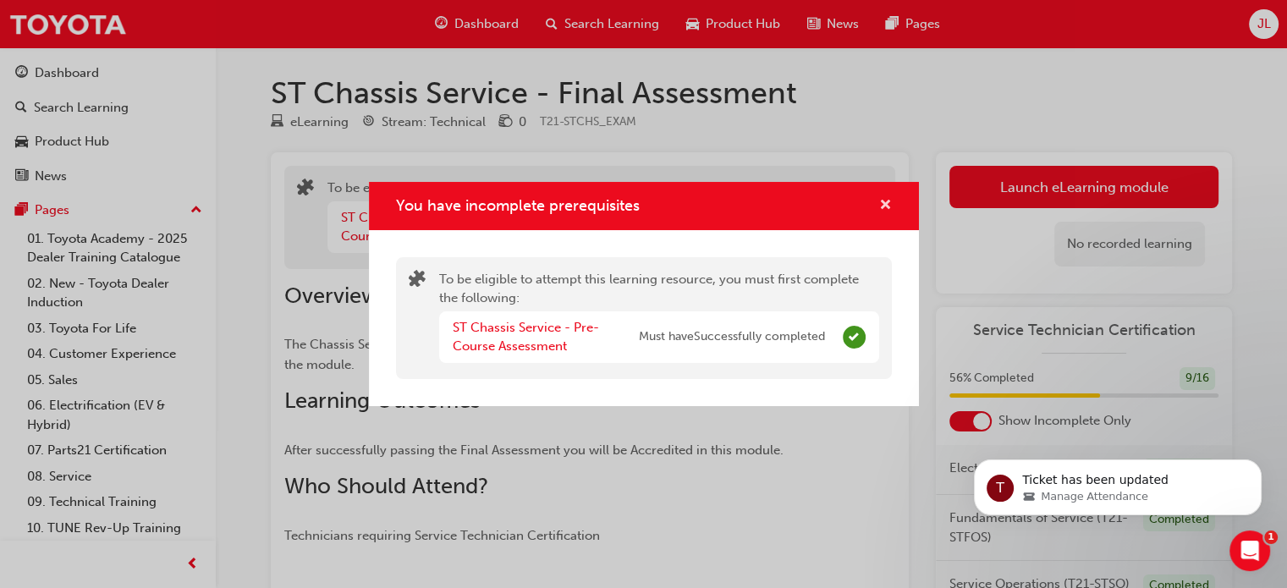
click at [887, 205] on span "cross-icon" at bounding box center [885, 206] width 13 height 15
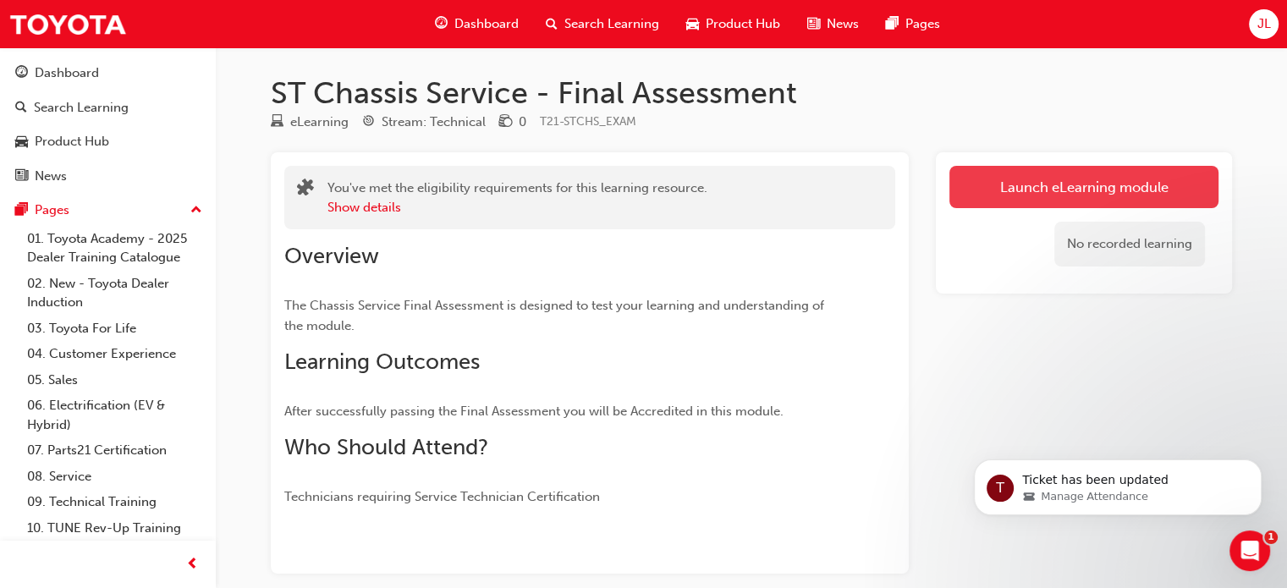
click at [1030, 195] on link "Launch eLearning module" at bounding box center [1083, 187] width 269 height 42
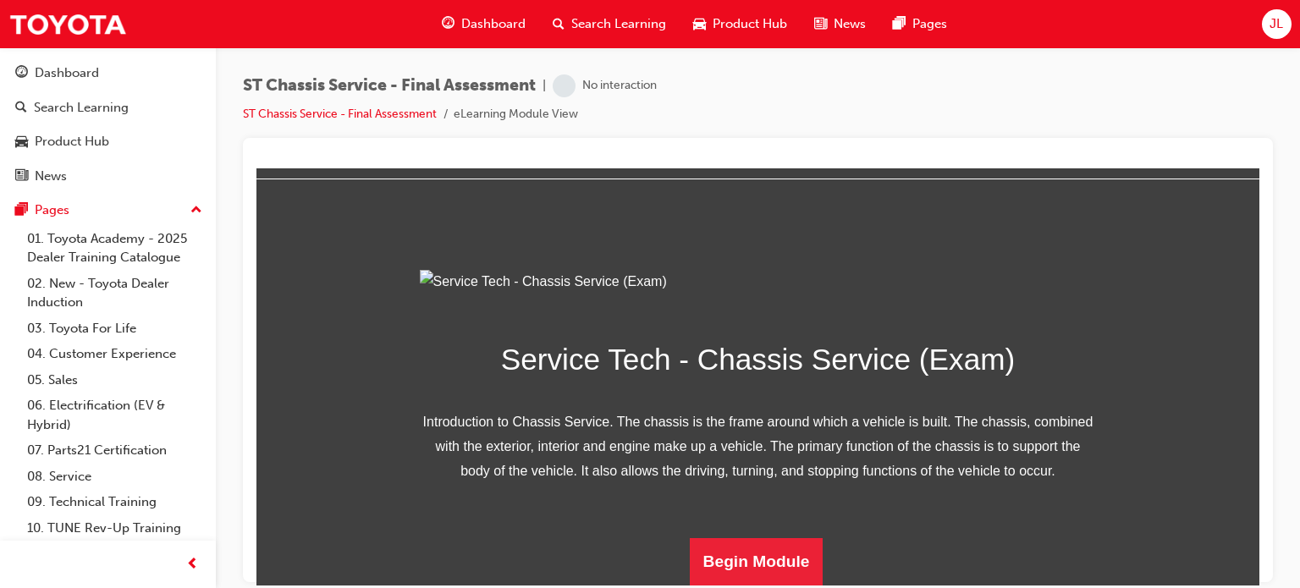
scroll to position [242, 0]
click at [777, 563] on button "Begin Module" at bounding box center [757, 560] width 134 height 47
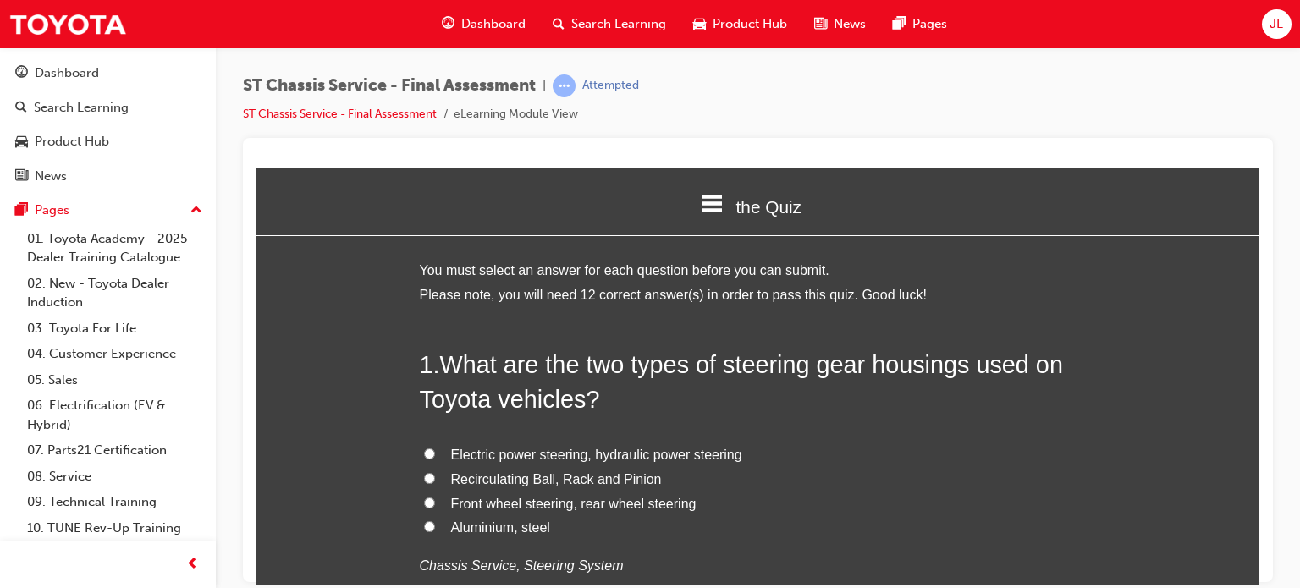
click at [773, 371] on span "What are the two types of steering gear housings used on Toyota vehicles?" at bounding box center [741, 380] width 643 height 61
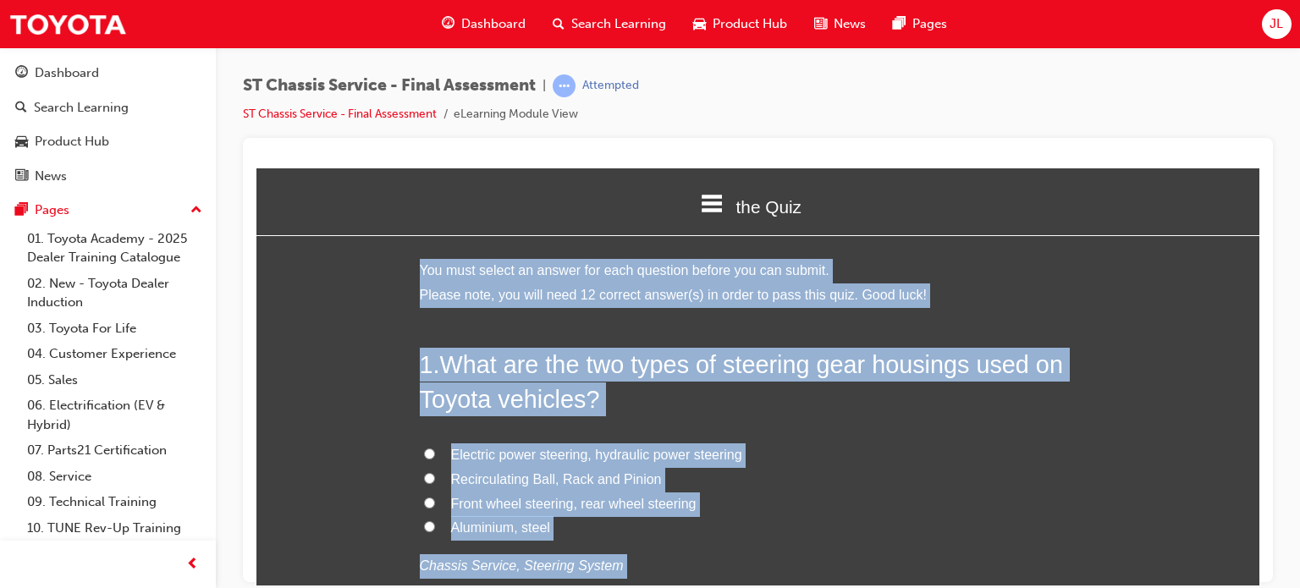
copy div "You must select an answer for each question before you can submit. Please note,…"
click at [844, 400] on h2 "1 . What are the two types of steering gear housings used on Toyota vehicles?" at bounding box center [758, 381] width 677 height 69
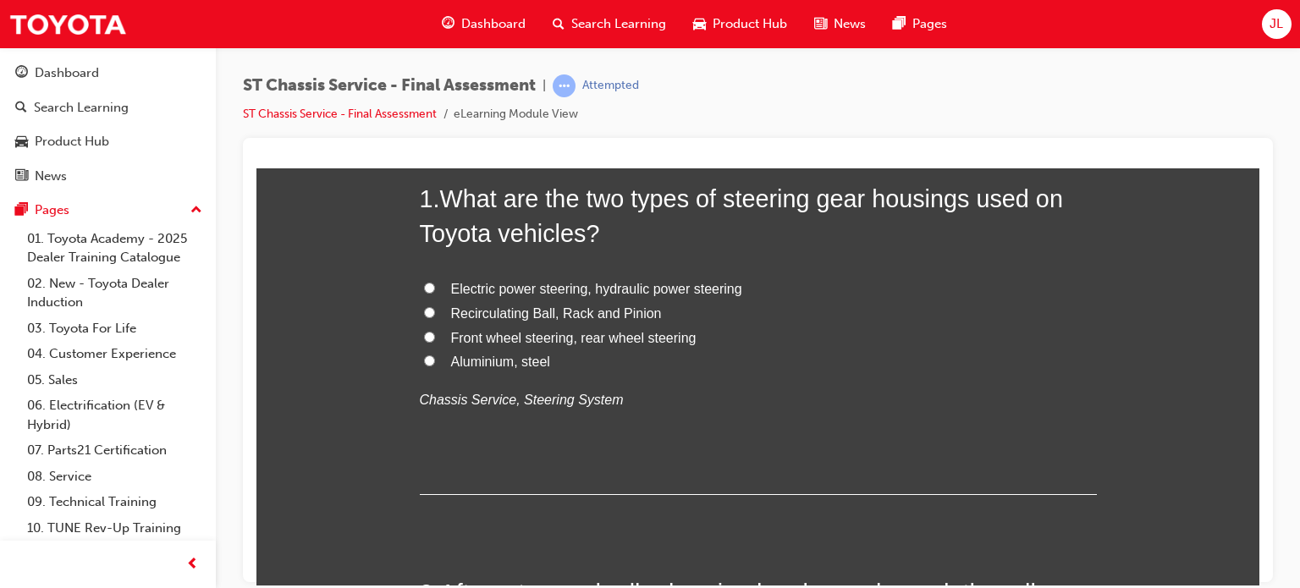
scroll to position [169, 0]
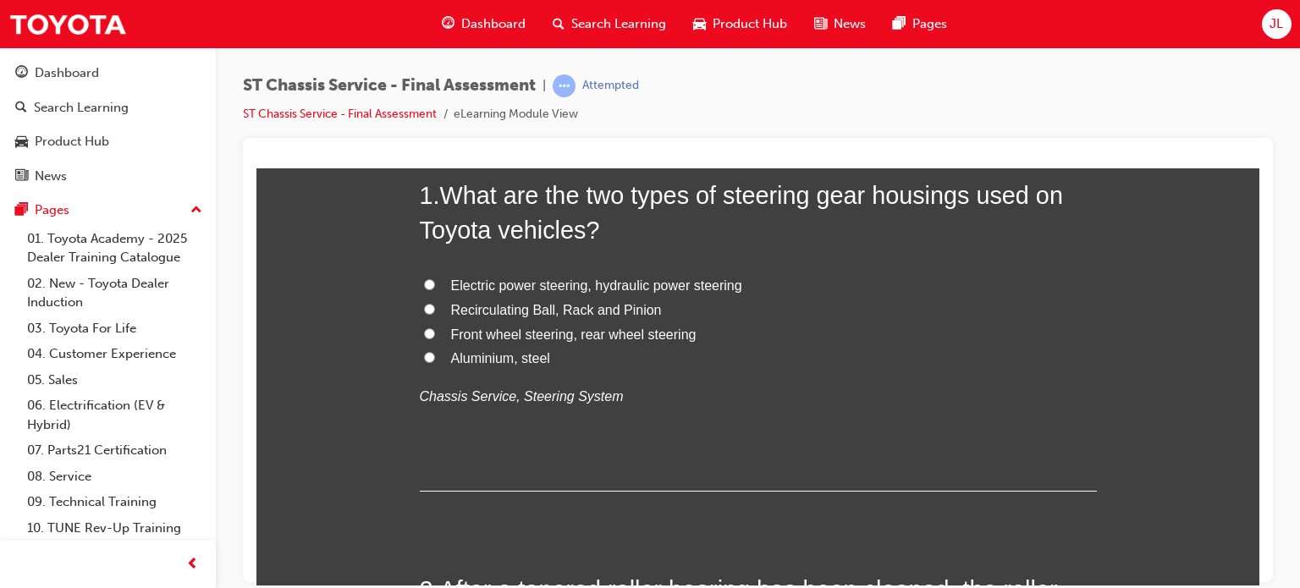
click at [531, 312] on span "Recirculating Ball, Rack and Pinion" at bounding box center [556, 309] width 211 height 14
click at [435, 312] on input "Recirculating Ball, Rack and Pinion" at bounding box center [429, 308] width 11 height 11
radio input "true"
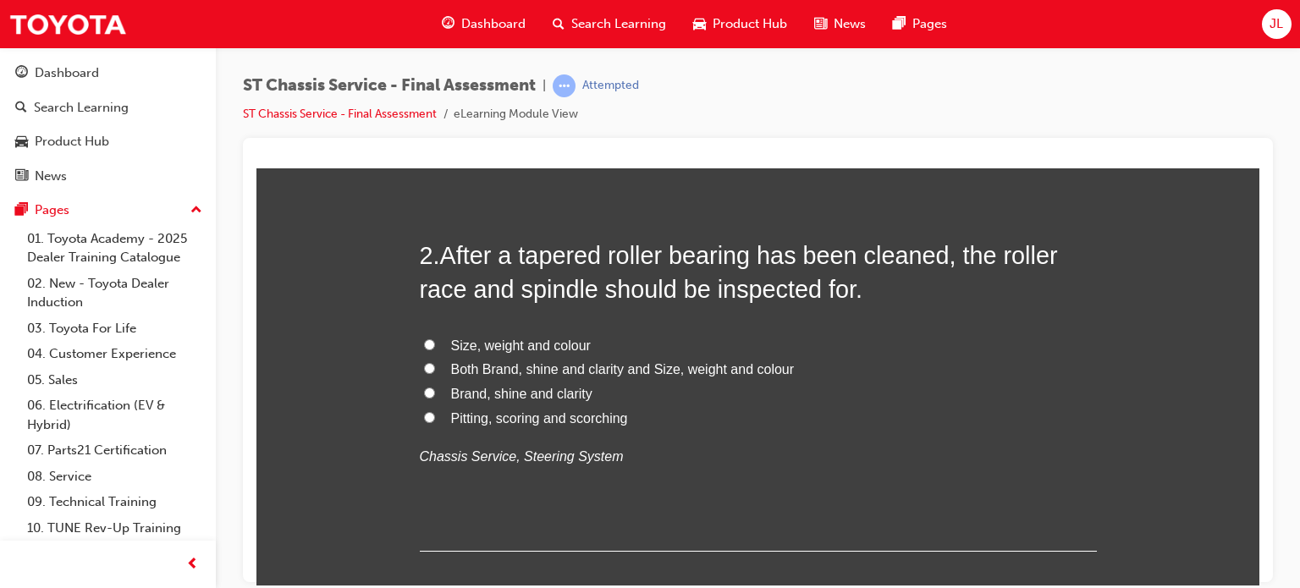
scroll to position [508, 0]
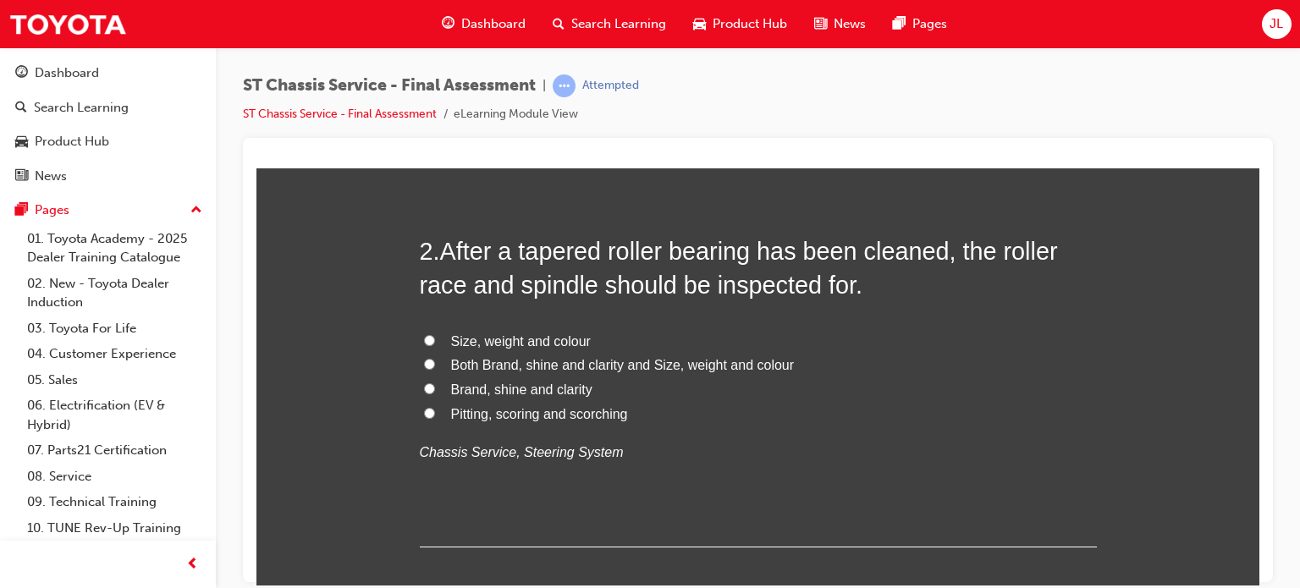
click at [507, 416] on span "Pitting, scoring and scorching" at bounding box center [539, 413] width 177 height 14
click at [435, 416] on input "Pitting, scoring and scorching" at bounding box center [429, 412] width 11 height 11
radio input "true"
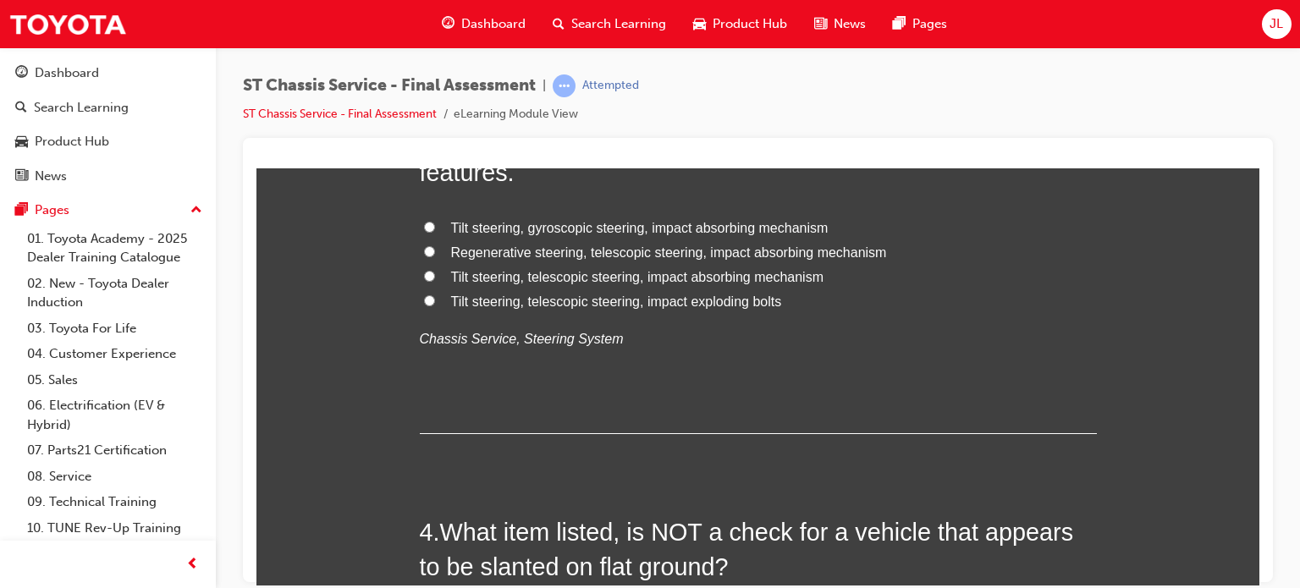
scroll to position [1015, 0]
click at [714, 274] on span "Tilt steering, telescopic steering, impact absorbing mechanism" at bounding box center [637, 275] width 373 height 14
click at [435, 274] on input "Tilt steering, telescopic steering, impact absorbing mechanism" at bounding box center [429, 274] width 11 height 11
radio input "true"
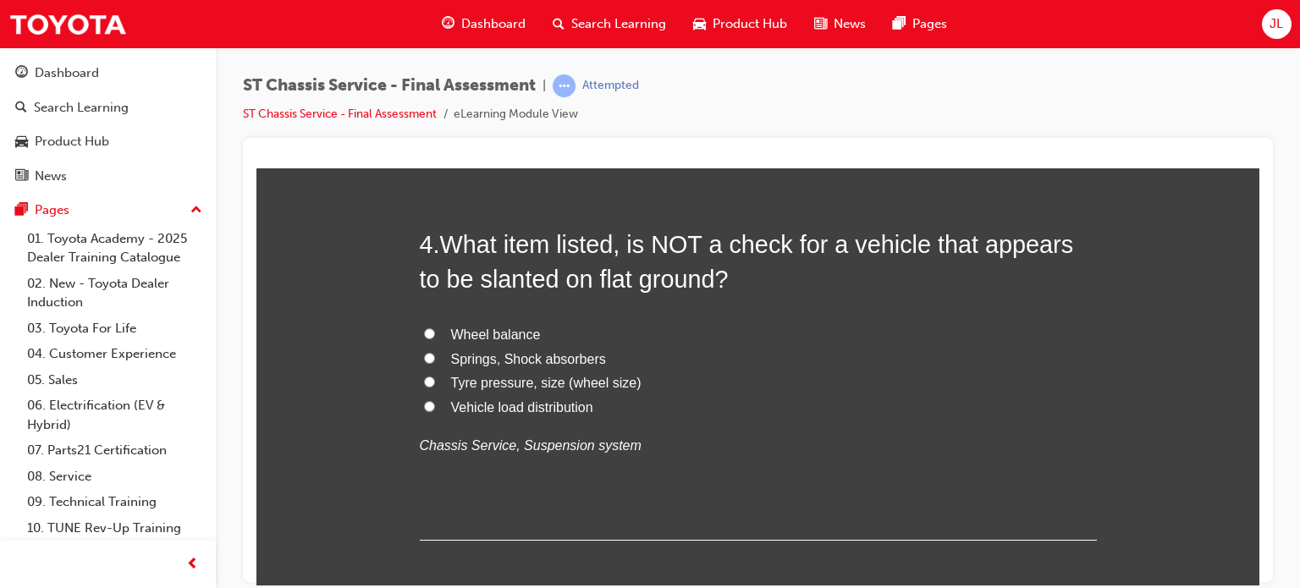
scroll to position [1354, 0]
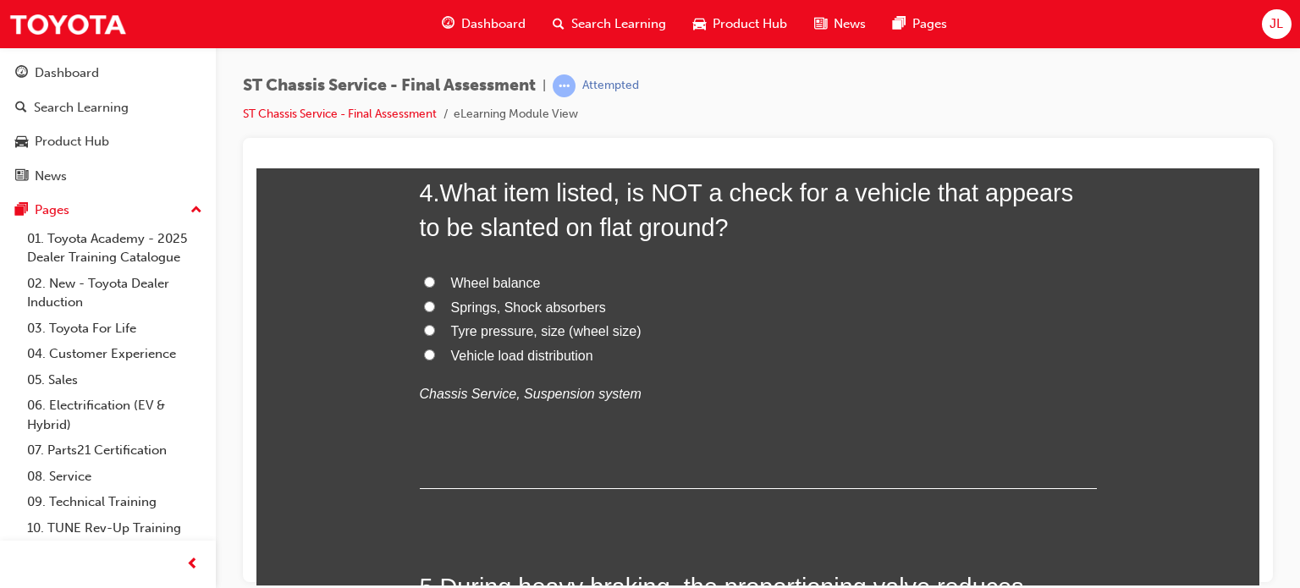
click at [514, 278] on span "Wheel balance" at bounding box center [496, 282] width 90 height 14
click at [435, 278] on input "Wheel balance" at bounding box center [429, 281] width 11 height 11
radio input "true"
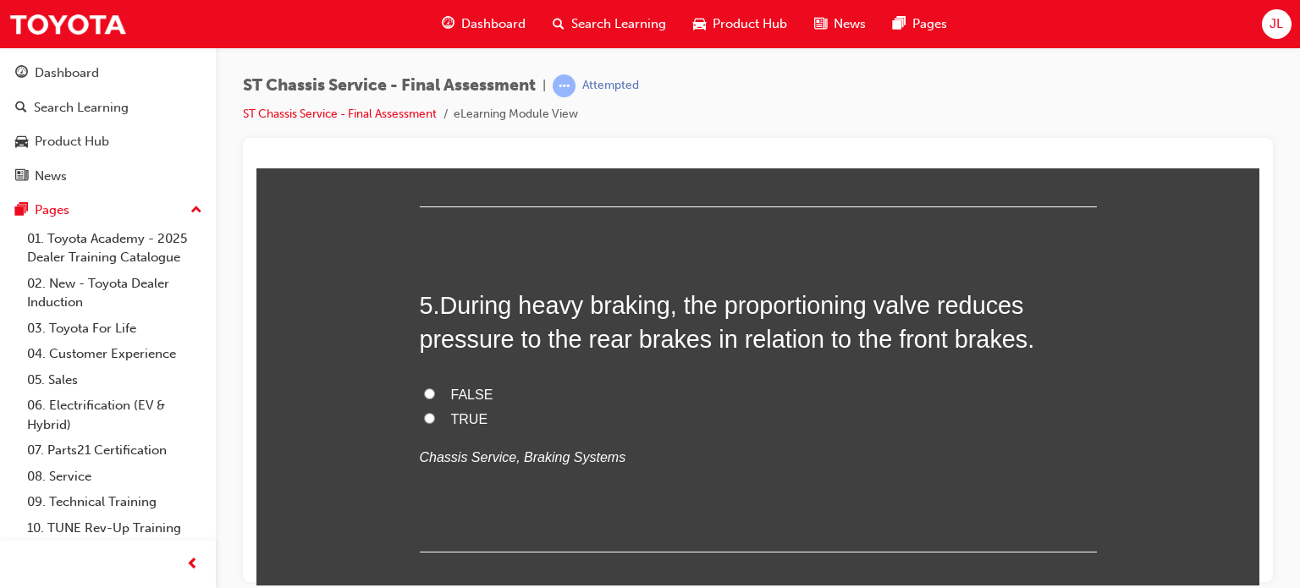
scroll to position [1692, 0]
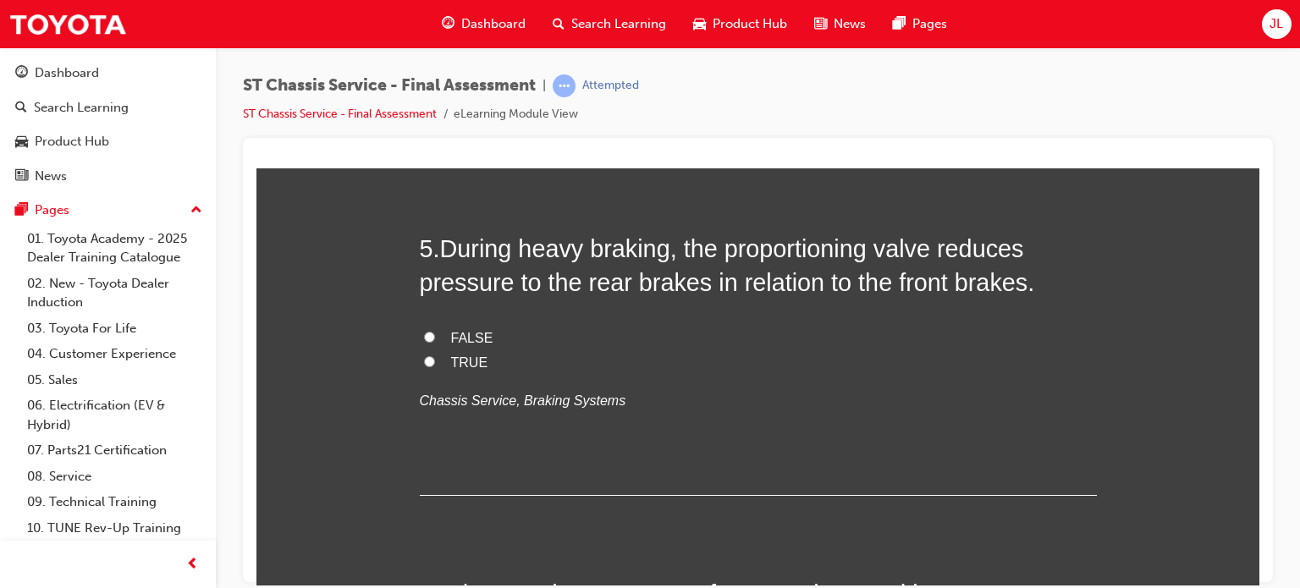
click at [470, 360] on span "TRUE" at bounding box center [469, 362] width 37 height 14
click at [435, 360] on input "TRUE" at bounding box center [429, 360] width 11 height 11
radio input "true"
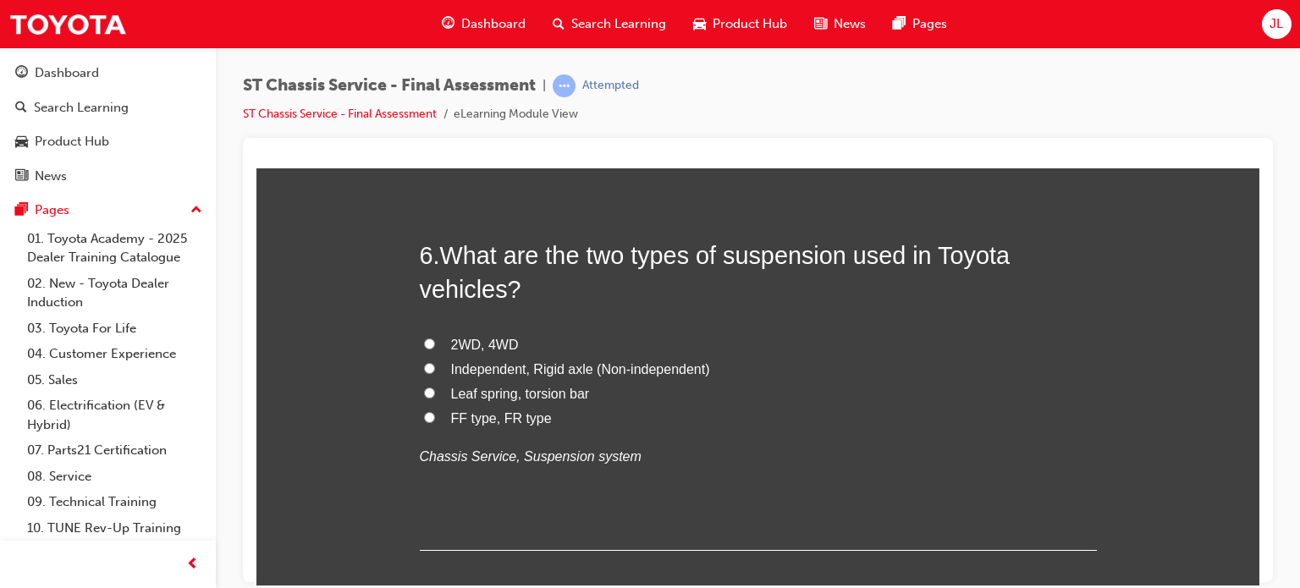
click at [619, 366] on span "Independent, Rigid axle (Non-independent)" at bounding box center [580, 368] width 259 height 14
click at [435, 366] on input "Independent, Rigid axle (Non-independent)" at bounding box center [429, 367] width 11 height 11
radio input "true"
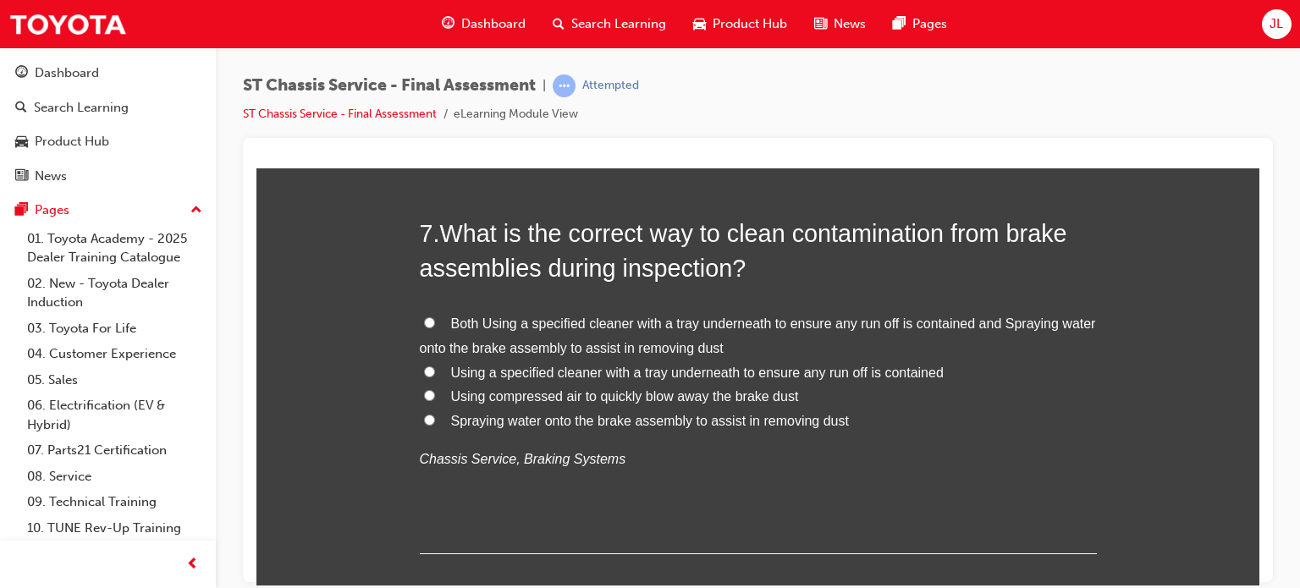
scroll to position [2454, 0]
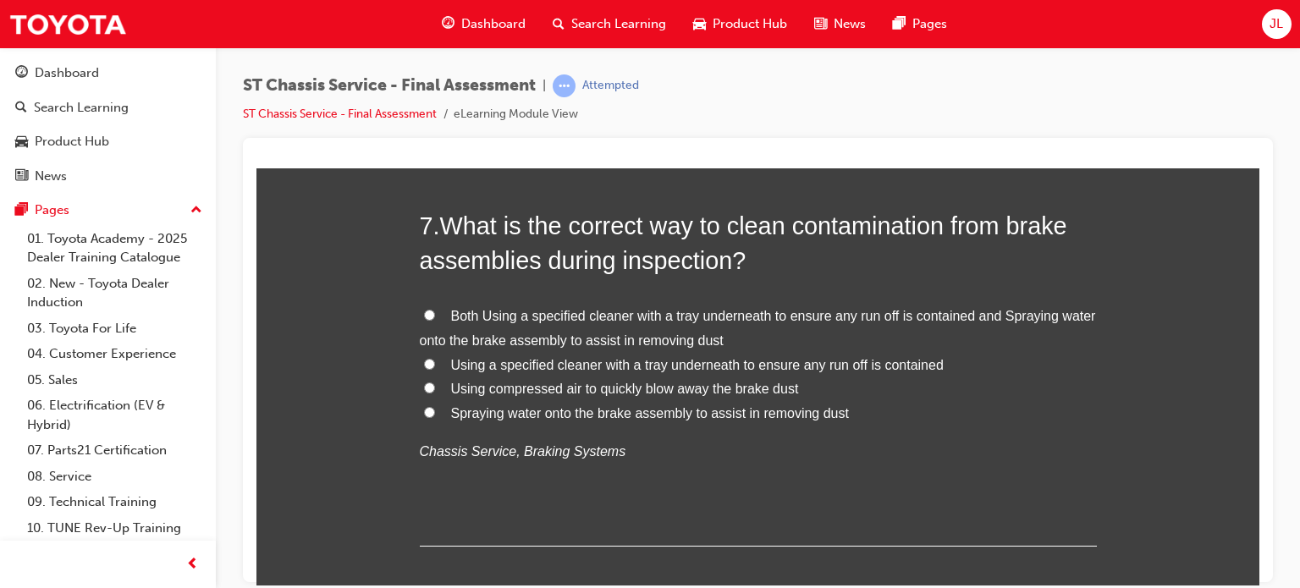
click at [731, 364] on span "Using a specified cleaner with a tray underneath to ensure any run off is conta…" at bounding box center [697, 364] width 492 height 14
click at [435, 364] on input "Using a specified cleaner with a tray underneath to ensure any run off is conta…" at bounding box center [429, 363] width 11 height 11
radio input "true"
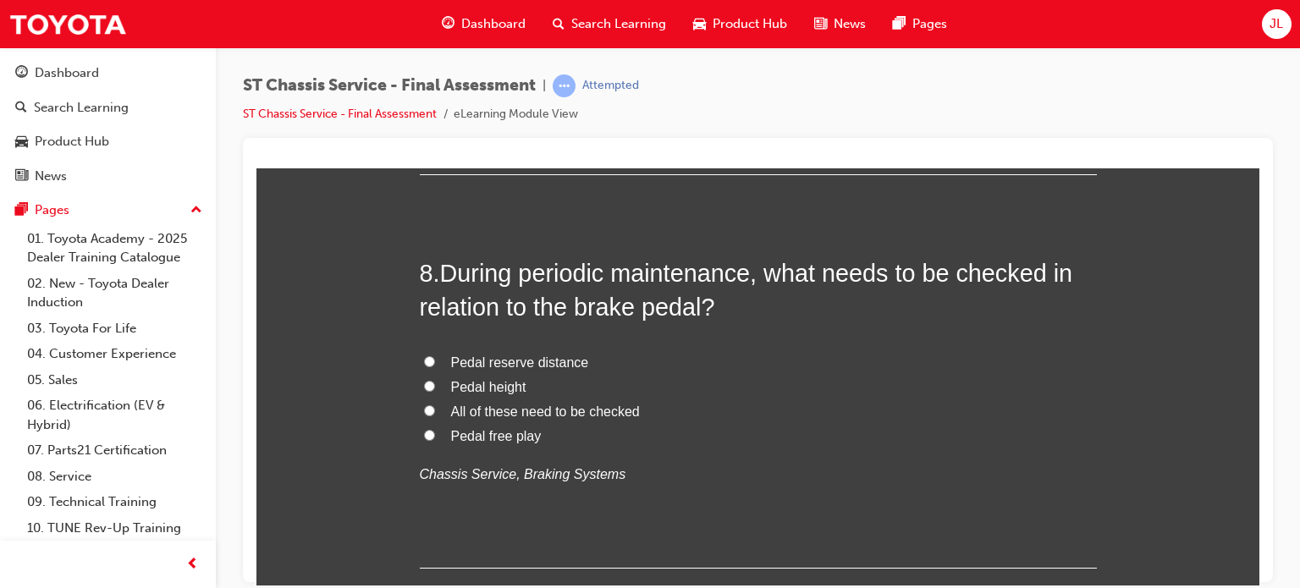
scroll to position [2877, 0]
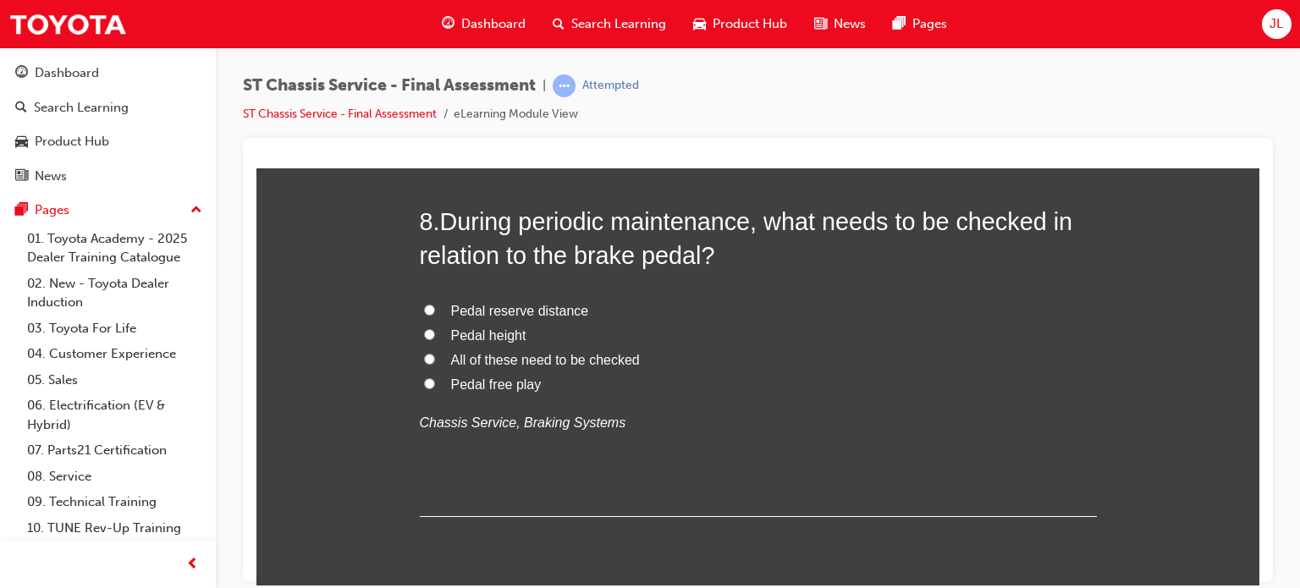
click at [514, 355] on span "All of these need to be checked" at bounding box center [545, 359] width 189 height 14
click at [435, 355] on input "All of these need to be checked" at bounding box center [429, 358] width 11 height 11
radio input "true"
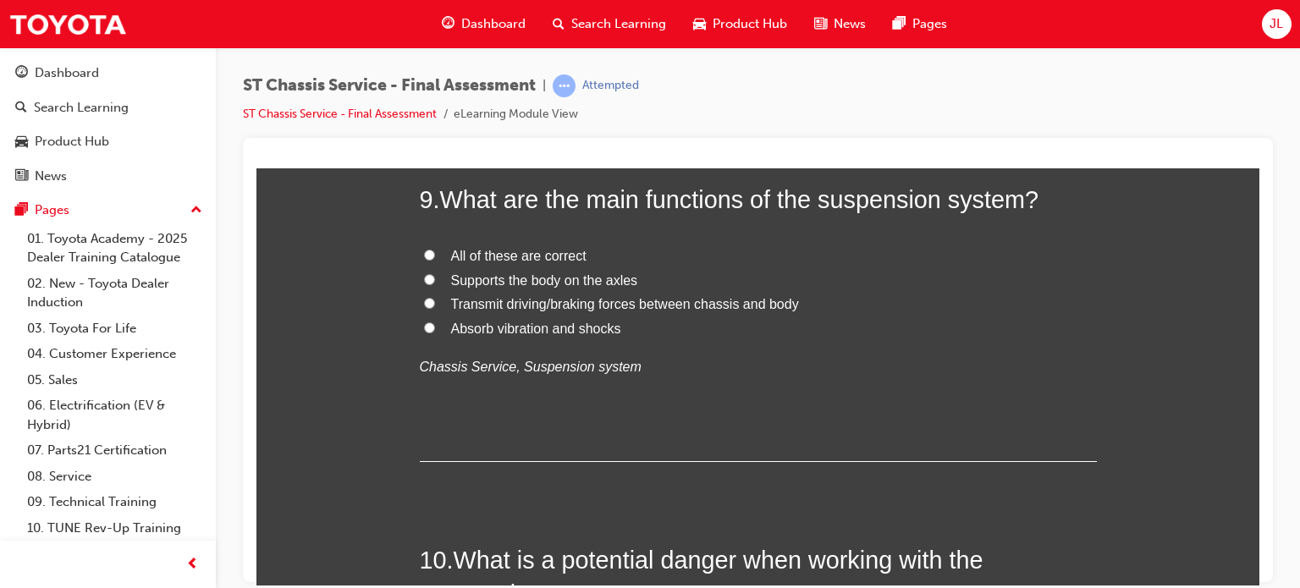
scroll to position [3300, 0]
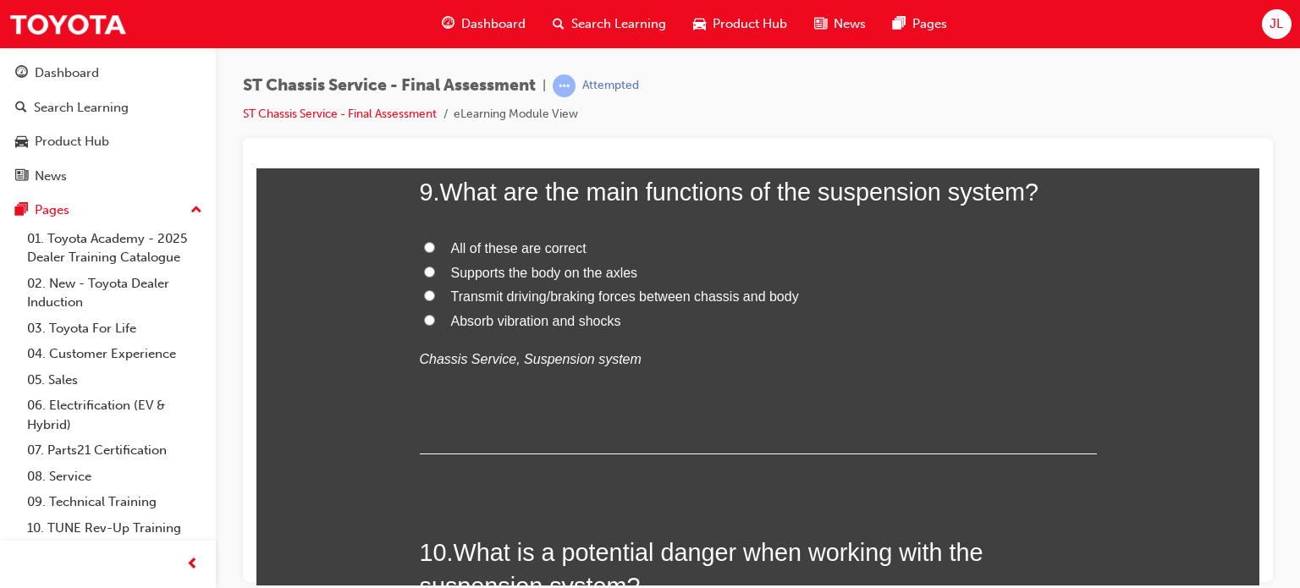
click at [526, 245] on span "All of these are correct" at bounding box center [518, 247] width 135 height 14
click at [435, 245] on input "All of these are correct" at bounding box center [429, 246] width 11 height 11
radio input "true"
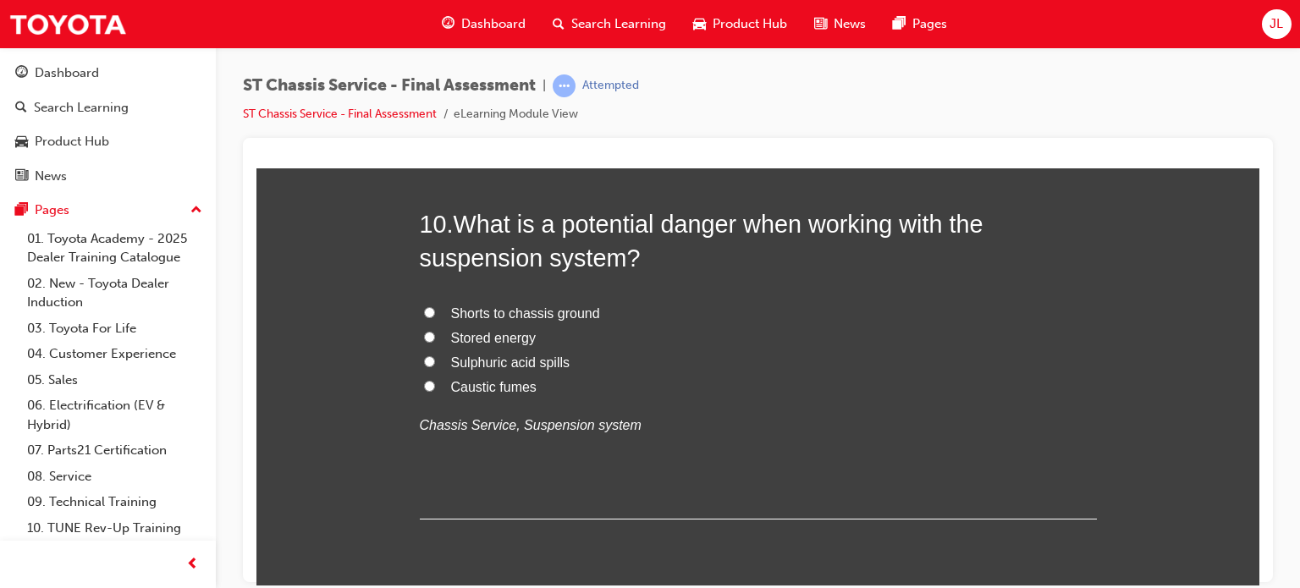
scroll to position [3639, 0]
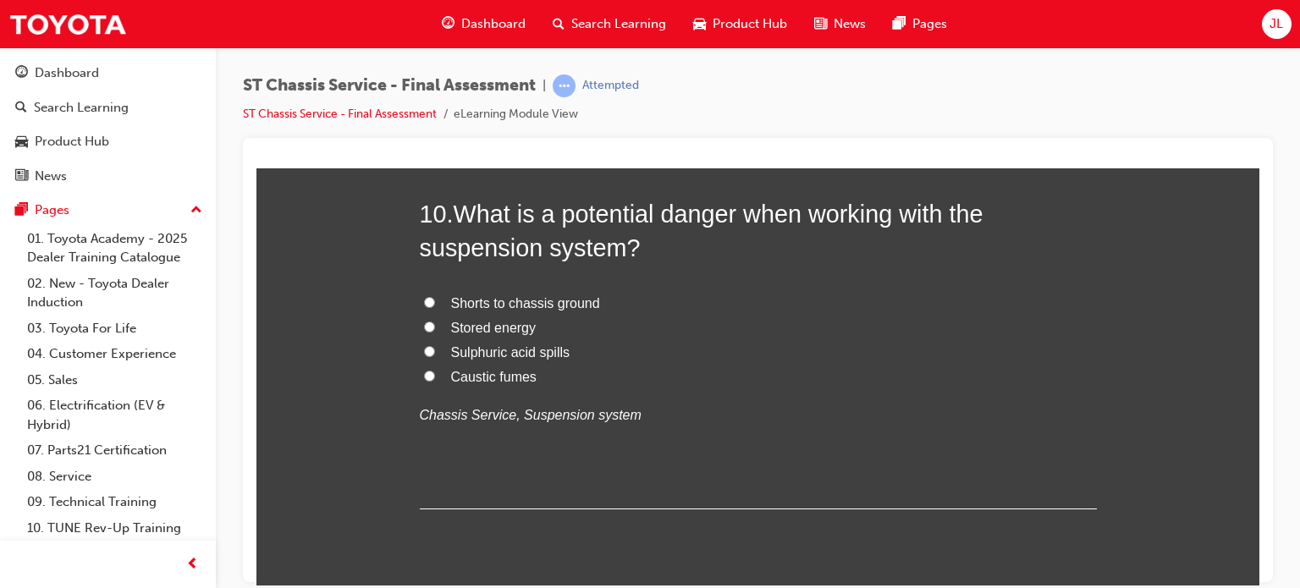
click at [492, 325] on span "Stored energy" at bounding box center [493, 327] width 85 height 14
click at [435, 325] on input "Stored energy" at bounding box center [429, 326] width 11 height 11
radio input "true"
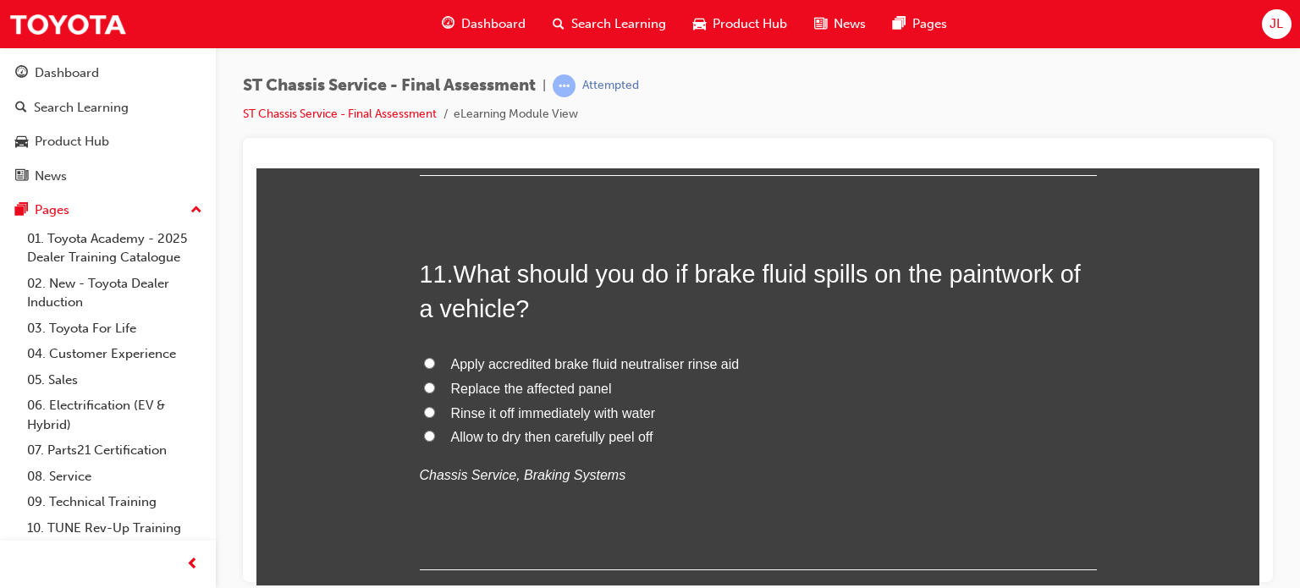
scroll to position [3977, 0]
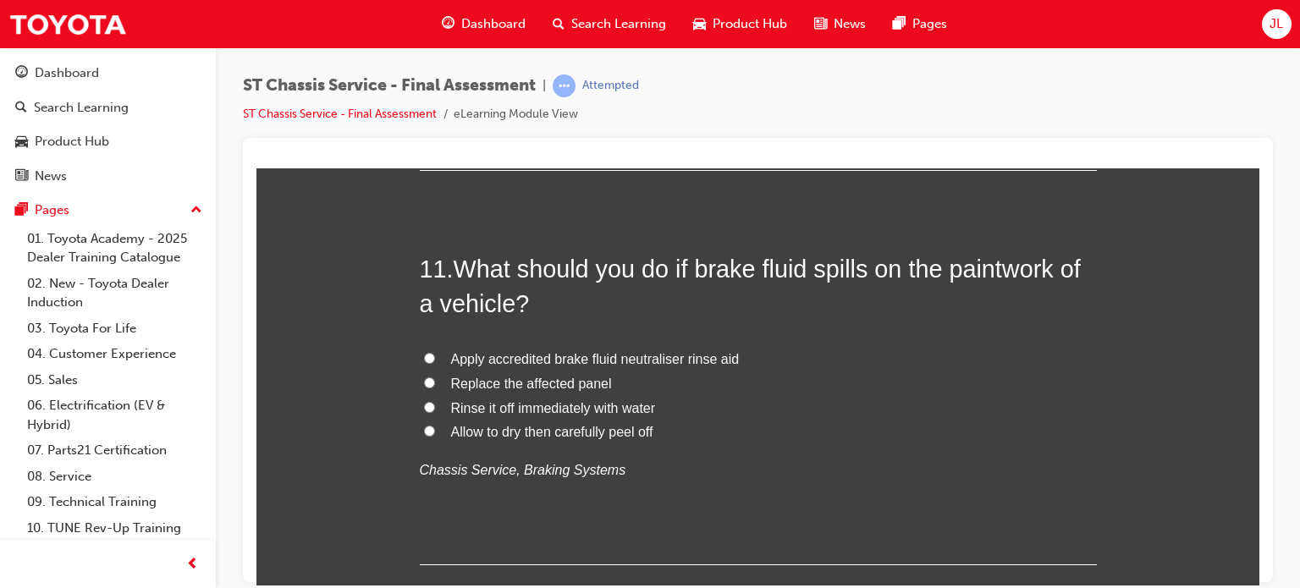
click at [552, 413] on span "Rinse it off immediately with water" at bounding box center [553, 407] width 205 height 14
click at [435, 412] on input "Rinse it off immediately with water" at bounding box center [429, 406] width 11 height 11
radio input "true"
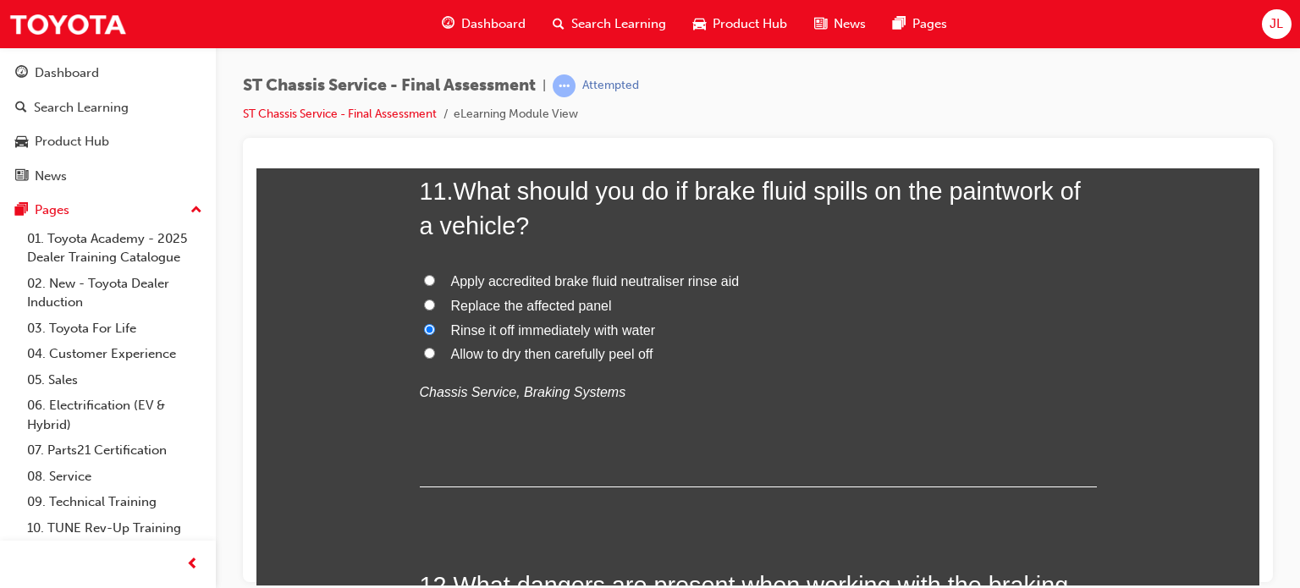
scroll to position [4062, 0]
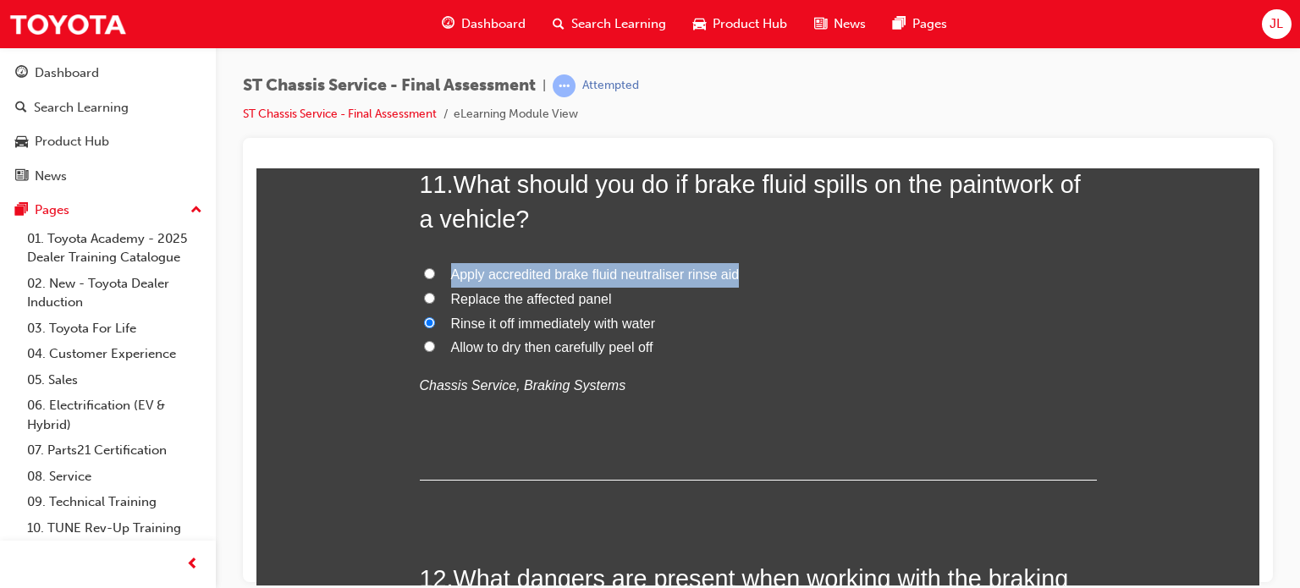
drag, startPoint x: 739, startPoint y: 272, endPoint x: 447, endPoint y: 270, distance: 291.9
click at [447, 270] on label "Apply accredited brake fluid neutraliser rinse aid" at bounding box center [758, 274] width 677 height 25
copy span "Apply accredited brake fluid neutraliser rinse aid"
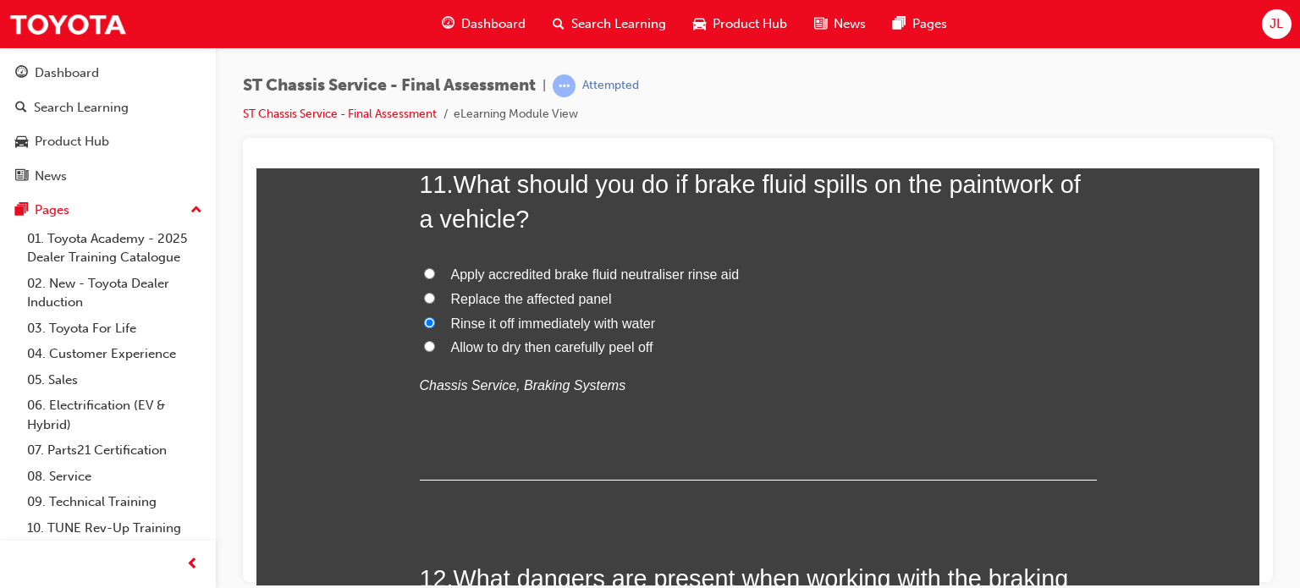
click at [547, 321] on span "Rinse it off immediately with water" at bounding box center [553, 323] width 205 height 14
click at [435, 321] on input "Rinse it off immediately with water" at bounding box center [429, 321] width 11 height 11
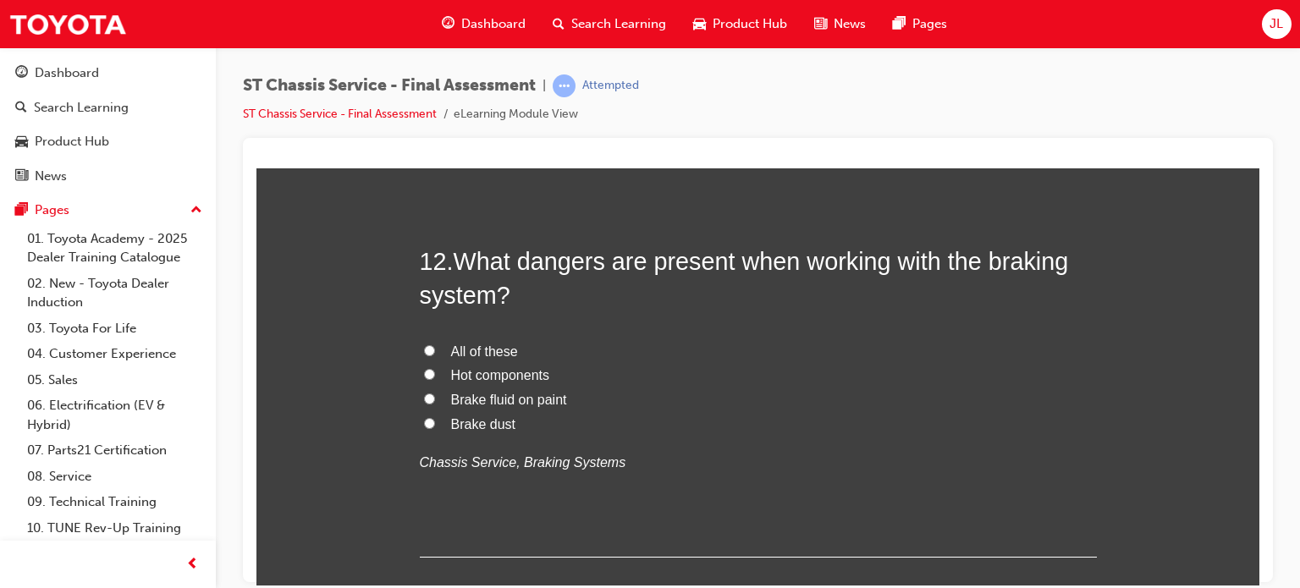
scroll to position [4400, 0]
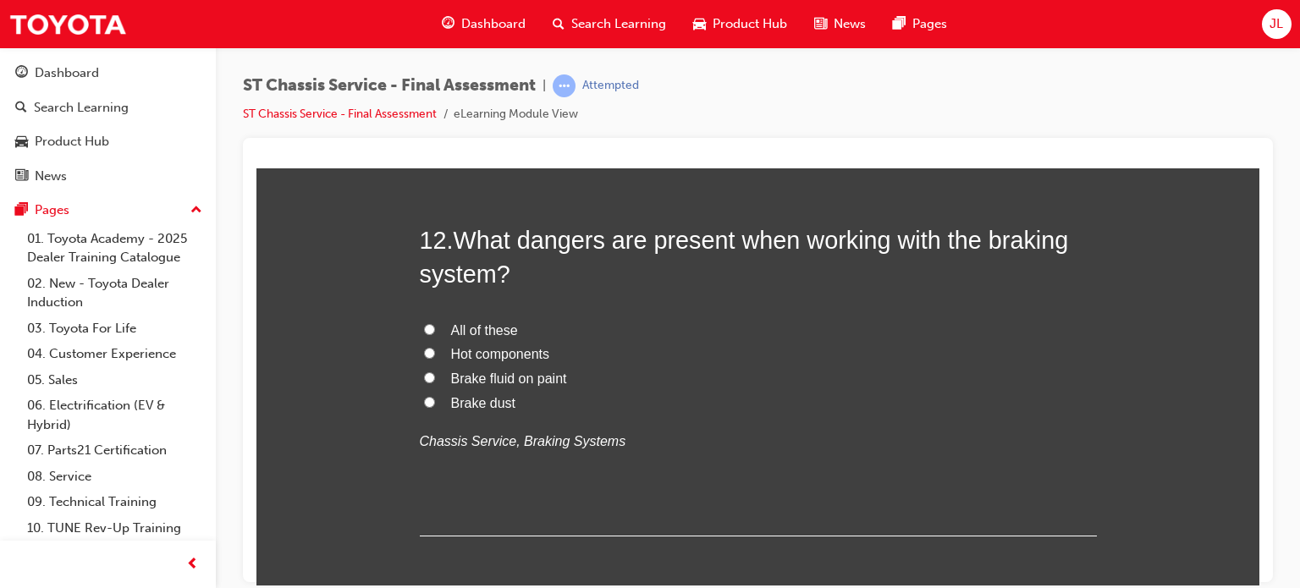
click at [477, 325] on span "All of these" at bounding box center [484, 329] width 67 height 14
click at [435, 325] on input "All of these" at bounding box center [429, 328] width 11 height 11
radio input "true"
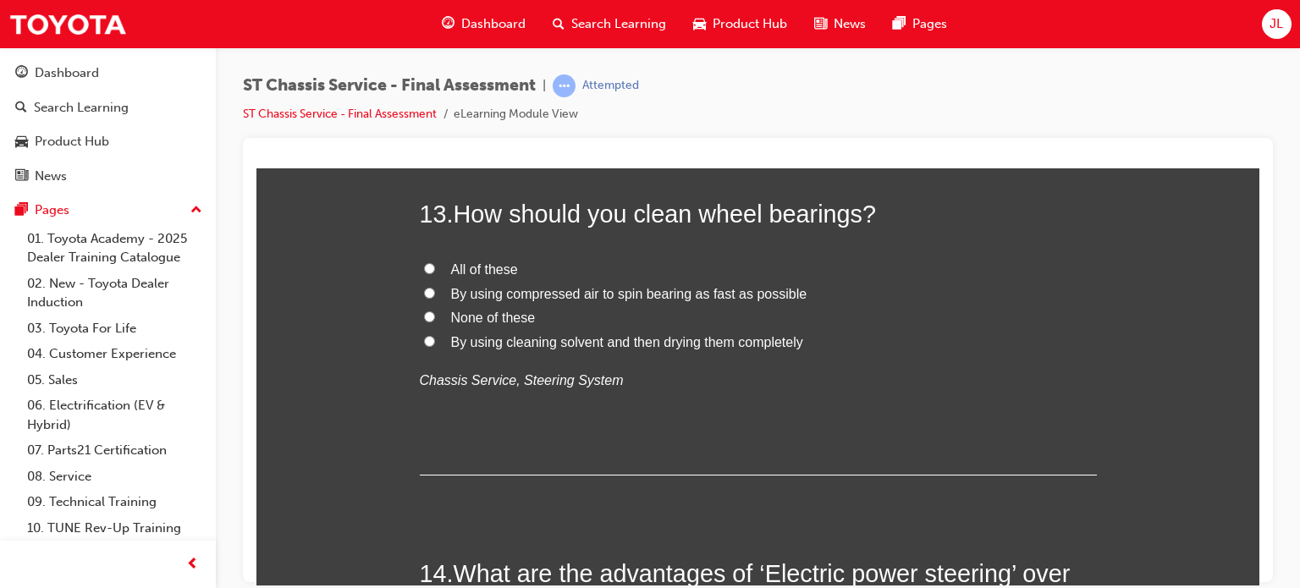
scroll to position [4823, 0]
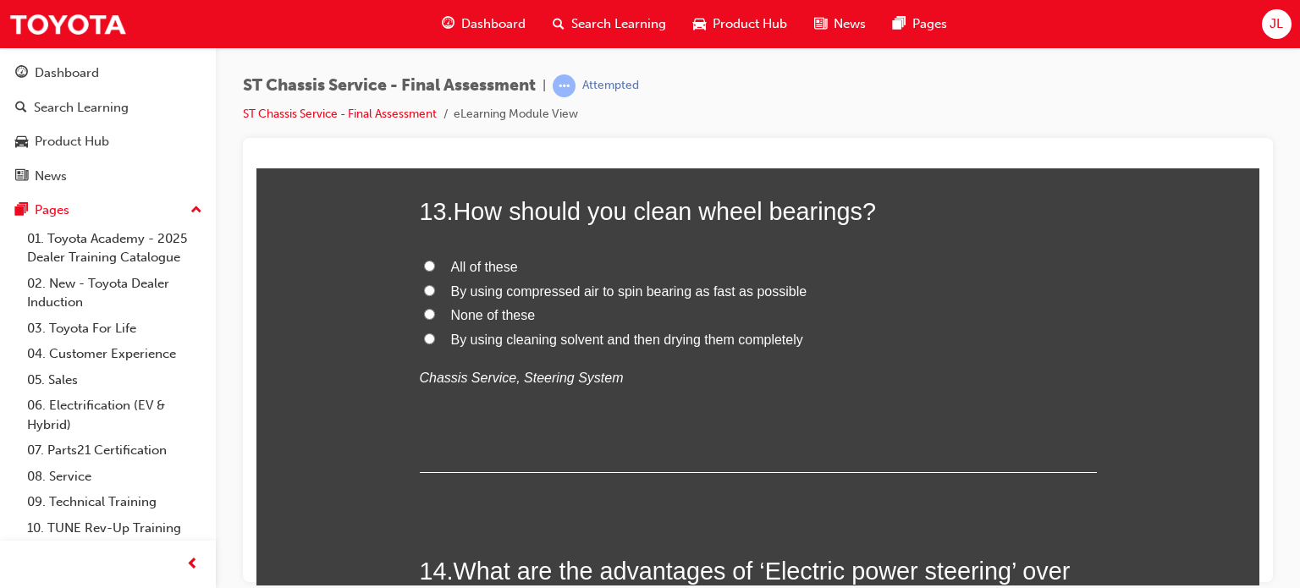
click at [751, 338] on span "By using cleaning solvent and then drying them completely" at bounding box center [627, 339] width 352 height 14
click at [435, 338] on input "By using cleaning solvent and then drying them completely" at bounding box center [429, 338] width 11 height 11
radio input "true"
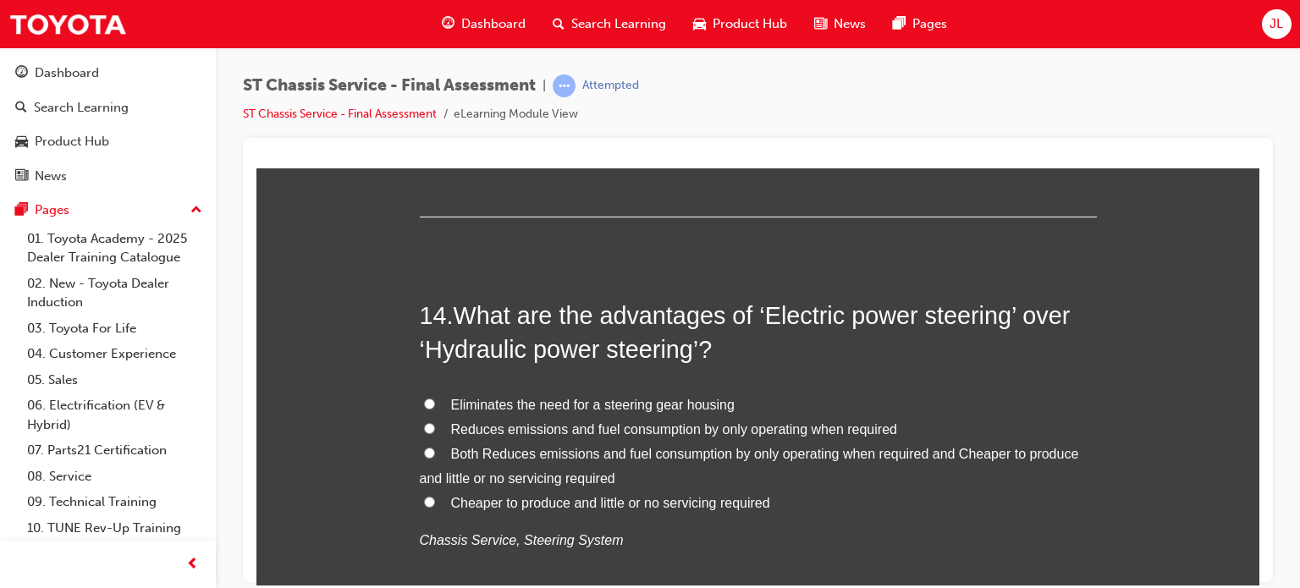
scroll to position [5162, 0]
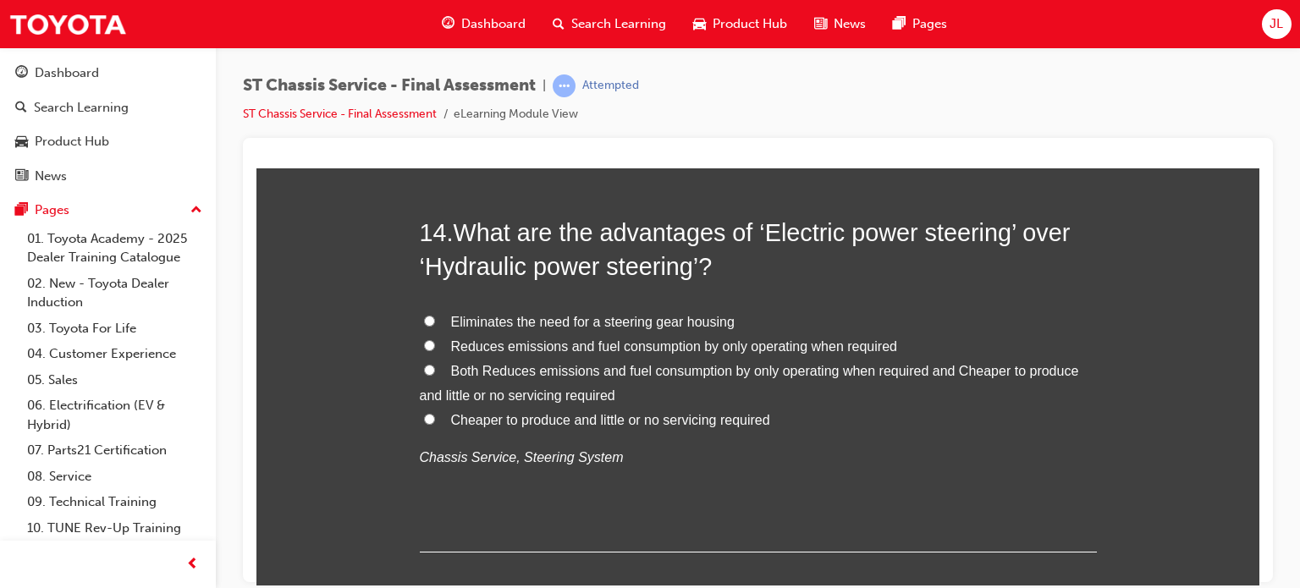
click at [522, 375] on span "Both Reduces emissions and fuel consumption by only operating when required and…" at bounding box center [749, 382] width 659 height 39
click at [435, 375] on input "Both Reduces emissions and fuel consumption by only operating when required and…" at bounding box center [429, 369] width 11 height 11
radio input "true"
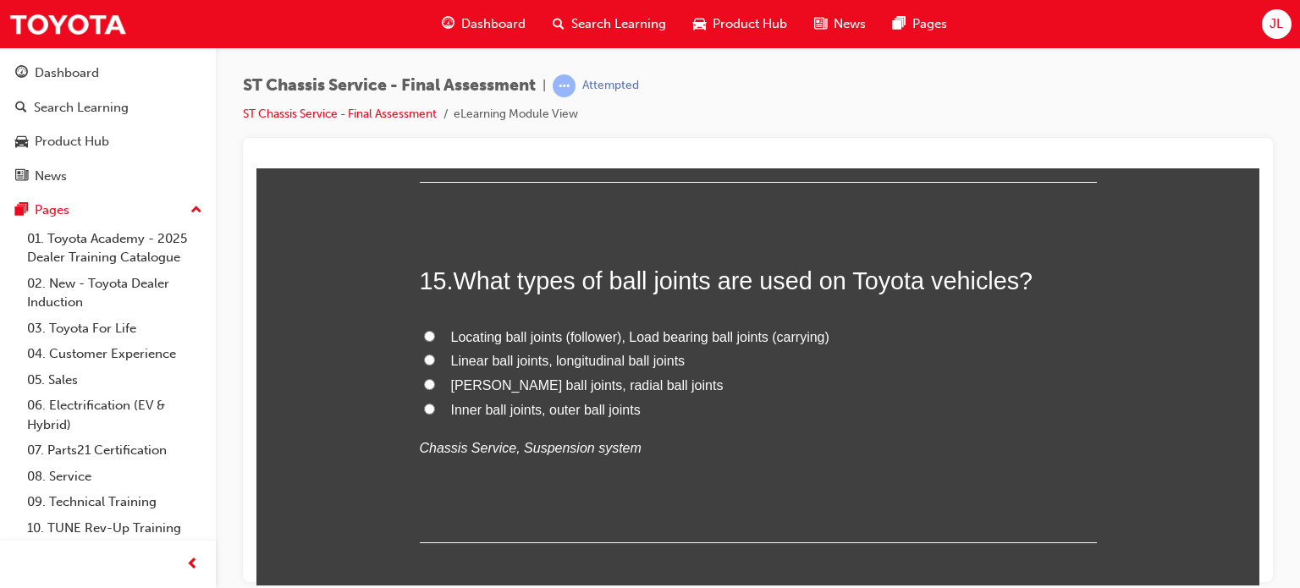
scroll to position [5585, 0]
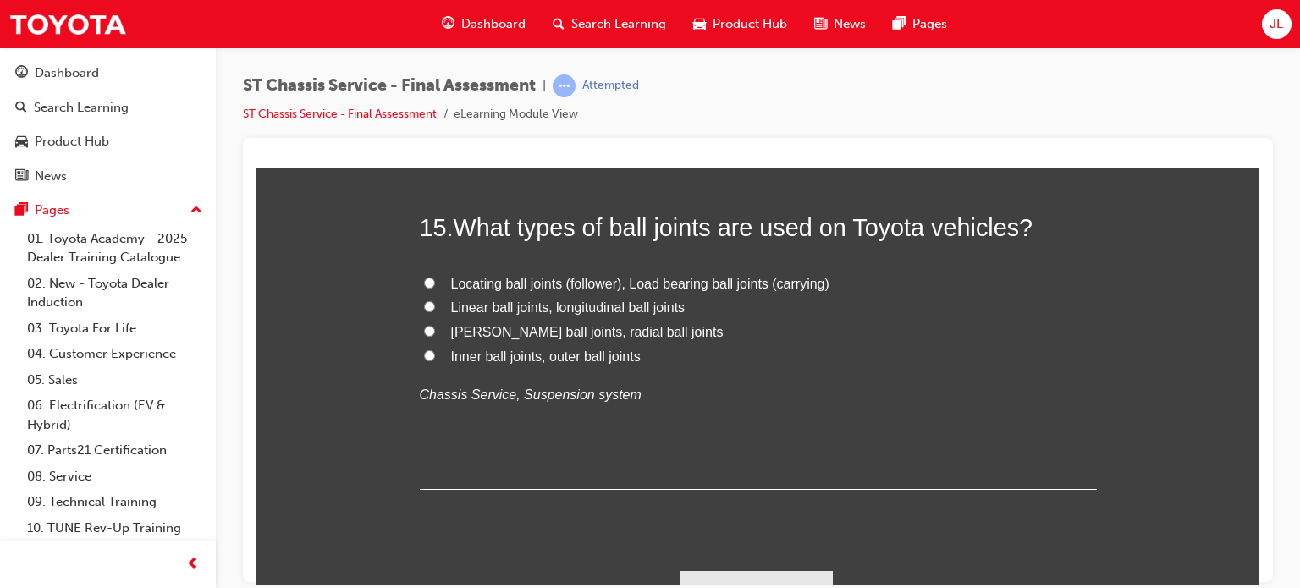
click at [503, 282] on span "Locating ball joints (follower), Load bearing ball joints (carrying)" at bounding box center [640, 283] width 378 height 14
click at [435, 282] on input "Locating ball joints (follower), Load bearing ball joints (carrying)" at bounding box center [429, 282] width 11 height 11
radio input "true"
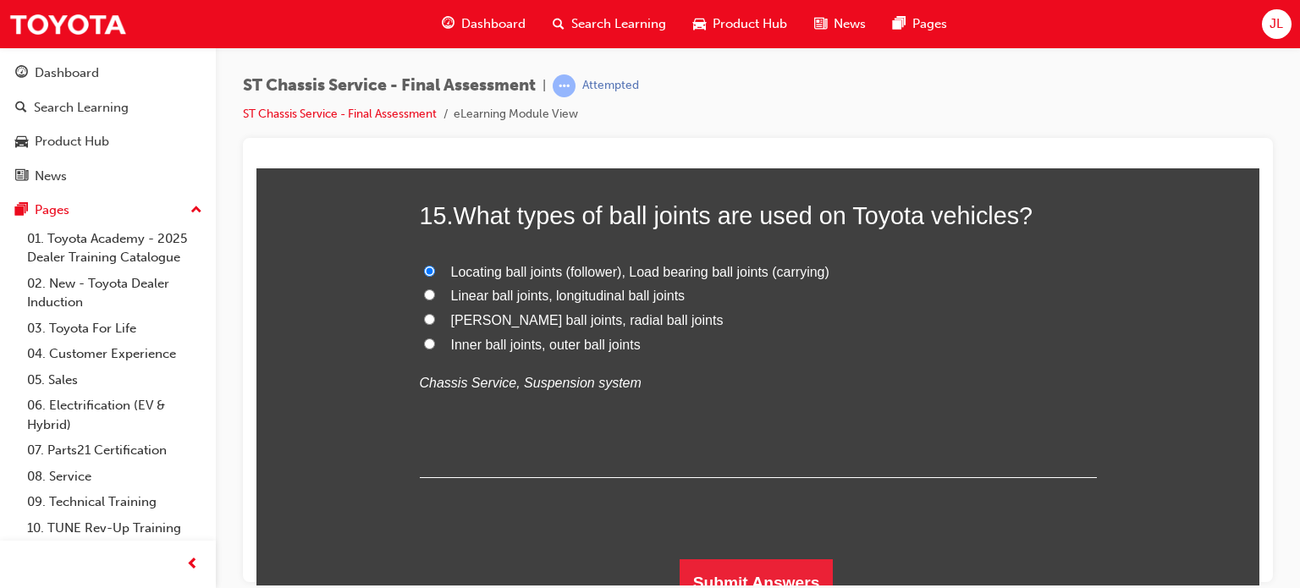
scroll to position [5614, 0]
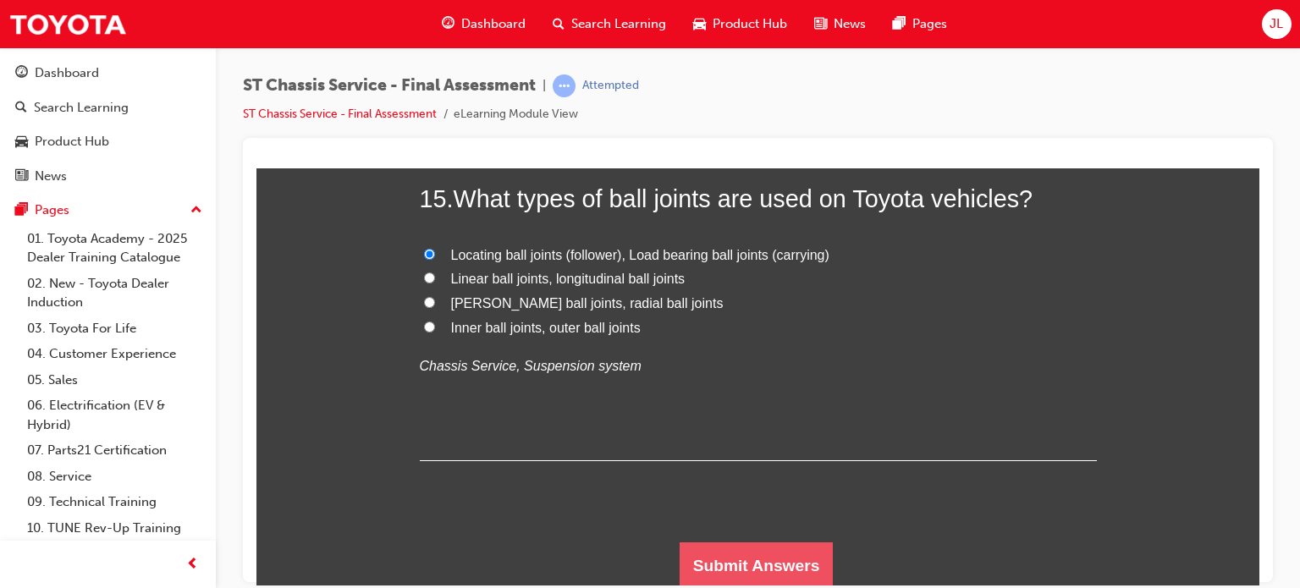
click at [762, 576] on button "Submit Answers" at bounding box center [756, 565] width 154 height 47
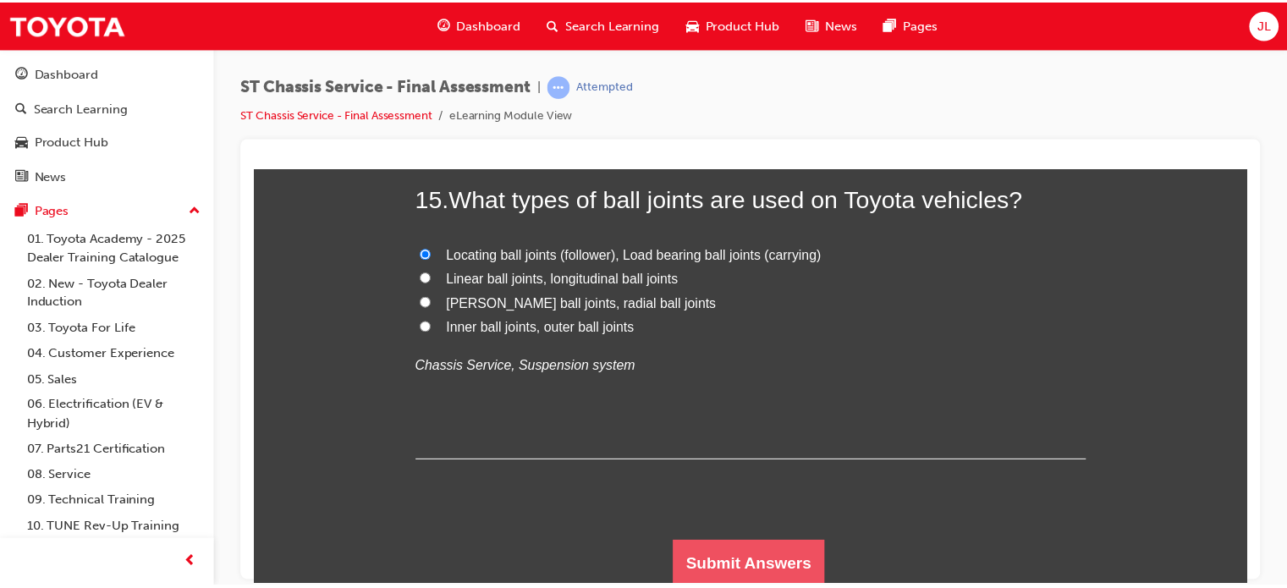
scroll to position [0, 0]
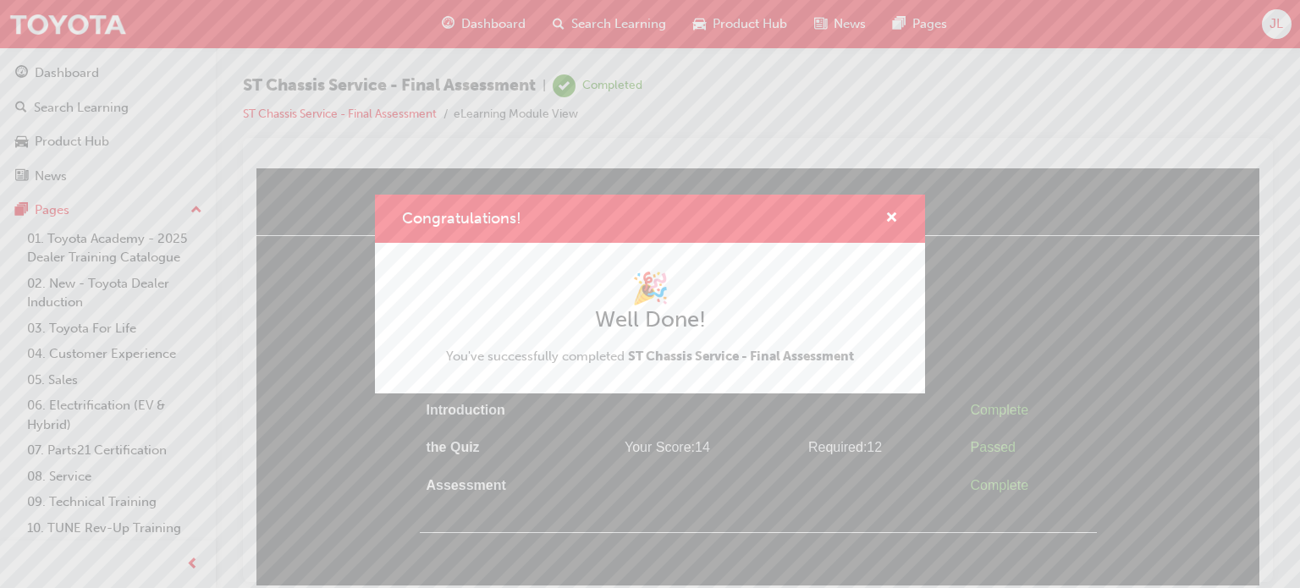
click at [998, 446] on div "Congratulations! 🎉 Well Done! You've successfully completed ST Chassis Service …" at bounding box center [650, 294] width 1300 height 588
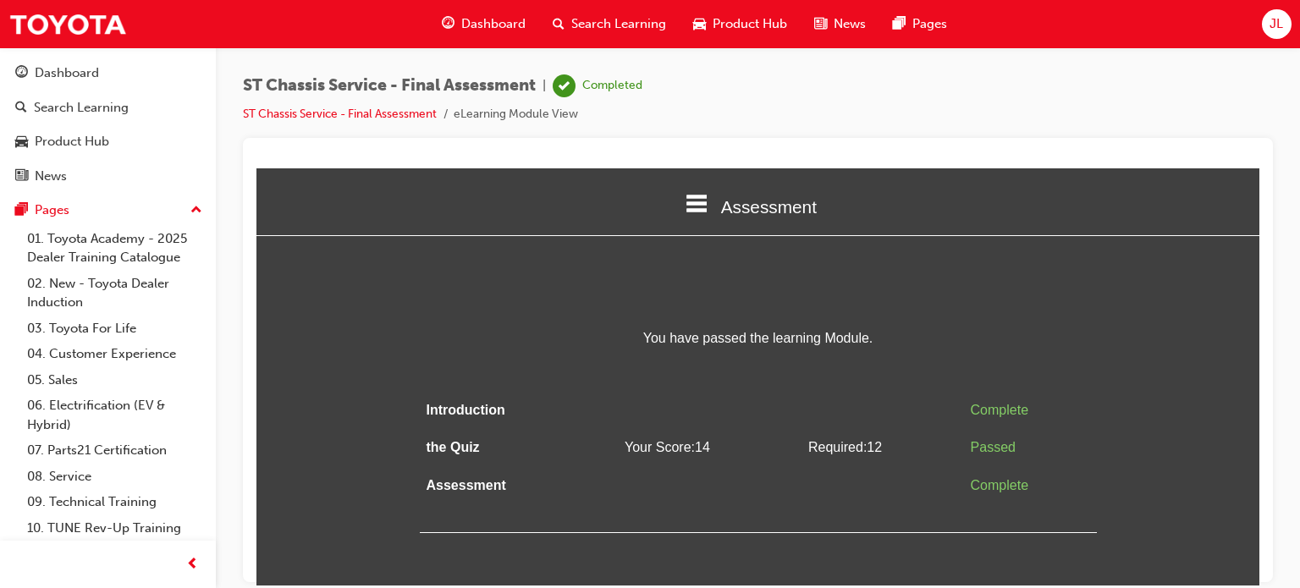
click at [988, 382] on div "You have passed the learning Module. Introduction Complete the Quiz Your Score:…" at bounding box center [758, 429] width 677 height 206
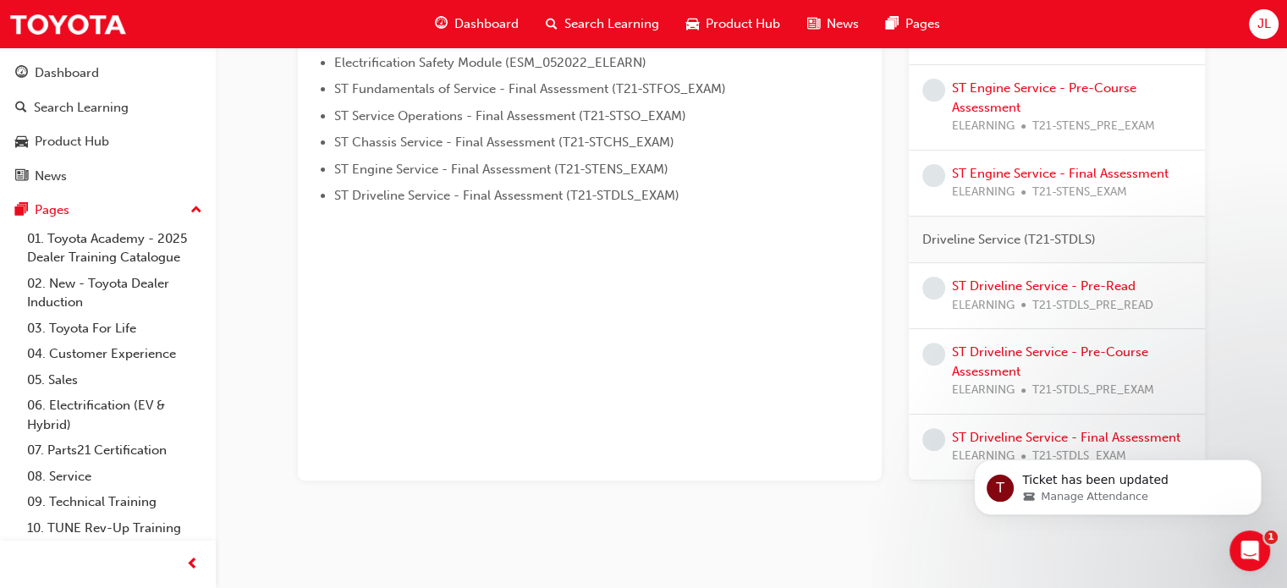
scroll to position [504, 0]
